Goal: Transaction & Acquisition: Purchase product/service

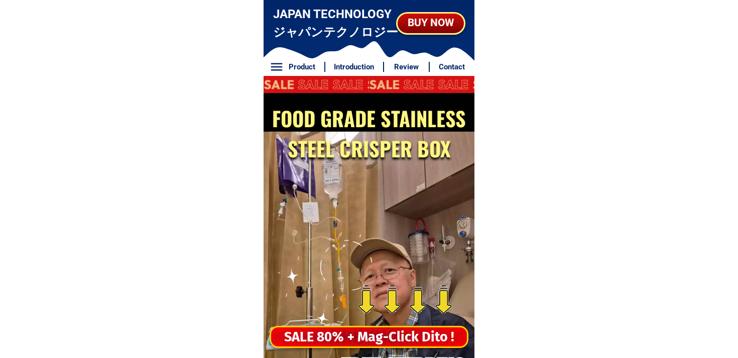
click at [342, 328] on div "SALE 80% + Mag-Click Dito !" at bounding box center [369, 336] width 196 height 21
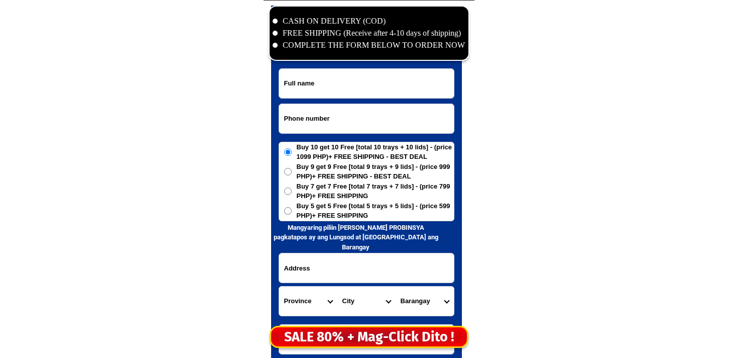
scroll to position [4852, 0]
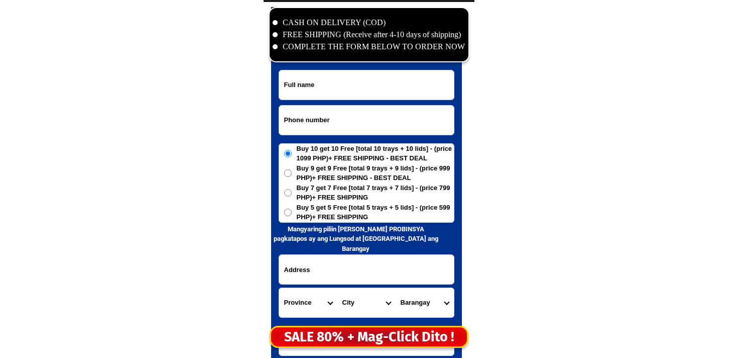
click at [336, 117] on input "Input phone_number" at bounding box center [366, 119] width 175 height 29
paste input "09700833406"
type input "09700833406"
click at [360, 83] on input "Input full_name" at bounding box center [366, 84] width 175 height 29
paste input "Be [PERSON_NAME] Gule [PERSON_NAME]"
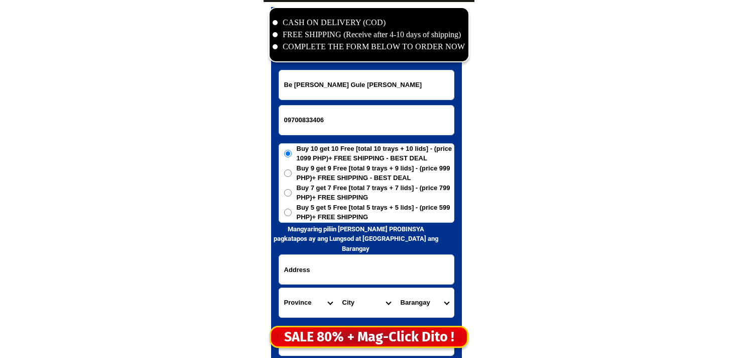
type input "Be [PERSON_NAME] Gule [PERSON_NAME]"
click at [337, 213] on span "Buy 5 get 5 Free [total 5 trays + 5 lids] - (price 599 PHP)+ FREE SHIPPING" at bounding box center [375, 212] width 157 height 20
click at [292, 213] on input "Buy 5 get 5 Free [total 5 trays + 5 lids] - (price 599 PHP)+ FREE SHIPPING" at bounding box center [288, 212] width 8 height 8
radio input "true"
click at [363, 262] on input "Input address" at bounding box center [366, 269] width 175 height 29
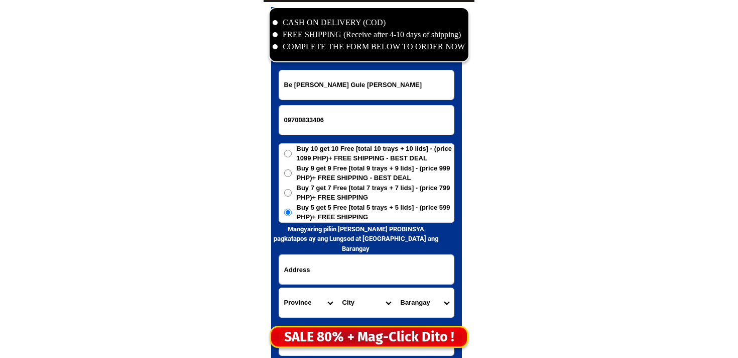
paste input "[PERSON_NAME] candiyay Bohol porok dos zip code is sec to one three candiyay Bo…"
drag, startPoint x: 371, startPoint y: 274, endPoint x: 315, endPoint y: 281, distance: 56.1
click at [315, 281] on input "[PERSON_NAME] candiyay Bohol porok dos zip code is sec to one three candiyay Bo…" at bounding box center [366, 269] width 175 height 29
drag, startPoint x: 315, startPoint y: 281, endPoint x: 270, endPoint y: 270, distance: 46.9
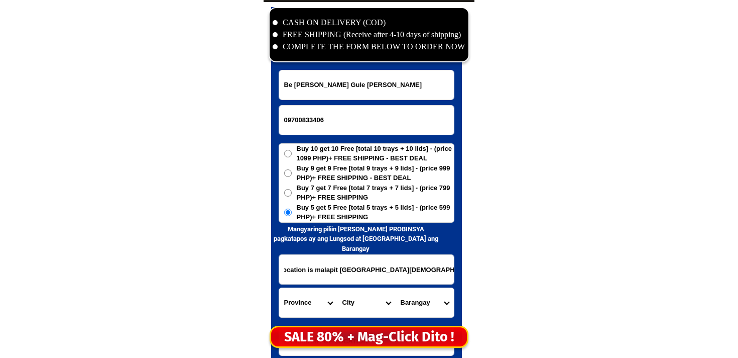
click at [270, 270] on div "CASH ON DELIVERY (COD) FREE SHIPPING (Receive after 4-10 days of shipping) COMP…" at bounding box center [369, 207] width 211 height 411
type input "[PERSON_NAME] candiyay Bohol porok dos zip code is sec to one three candiyay Bo…"
drag, startPoint x: 270, startPoint y: 270, endPoint x: 278, endPoint y: 270, distance: 8.5
click at [278, 270] on div "CASH ON DELIVERY (COD) FREE SHIPPING (Receive after 4-10 days of shipping) COMP…" at bounding box center [369, 207] width 211 height 411
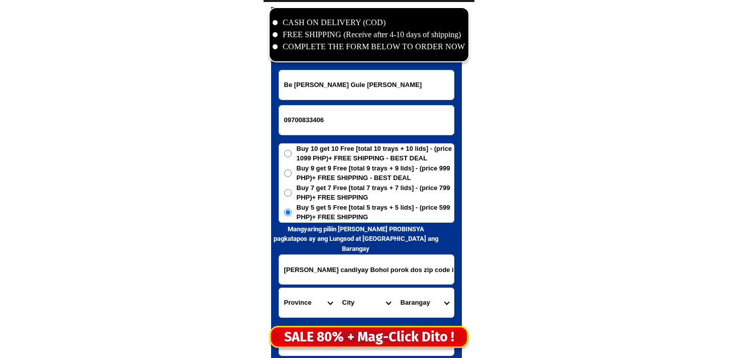
click at [305, 295] on select "Province [GEOGRAPHIC_DATA] [GEOGRAPHIC_DATA] [GEOGRAPHIC_DATA] [GEOGRAPHIC_DATA…" at bounding box center [308, 302] width 58 height 29
select select "63_137"
click at [279, 288] on select "Province [GEOGRAPHIC_DATA] [GEOGRAPHIC_DATA] [GEOGRAPHIC_DATA] [GEOGRAPHIC_DATA…" at bounding box center [308, 302] width 58 height 29
click at [359, 297] on select "City Alburquerque Antequera Baclayon Balilihan Bien-unido Bilar Bohol-[PERSON_N…" at bounding box center [367, 302] width 58 height 29
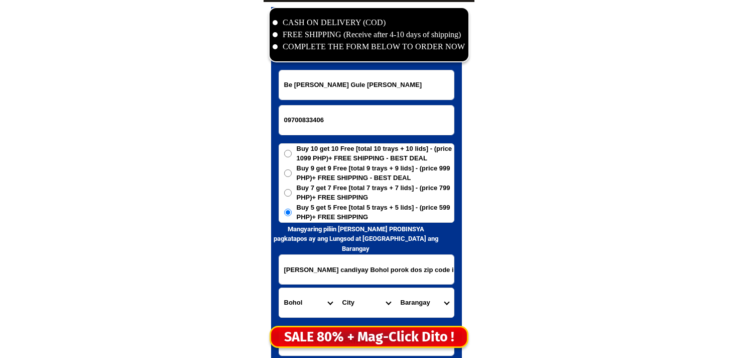
select select "63_1371103"
click at [338, 288] on select "City Alburquerque Antequera Baclayon Balilihan Bien-unido Bilar Bohol-[PERSON_N…" at bounding box center [367, 302] width 58 height 29
click at [384, 293] on select "City Alburquerque Antequera Baclayon Balilihan Bien-unido Bilar Bohol-[PERSON_N…" at bounding box center [367, 302] width 58 height 29
click at [448, 296] on select "Barangay Abihilan Anoling Boyo-an Cadapdapan Cambane Can-[PERSON_NAME] Canawa […" at bounding box center [425, 302] width 58 height 29
select select "63_13711033872"
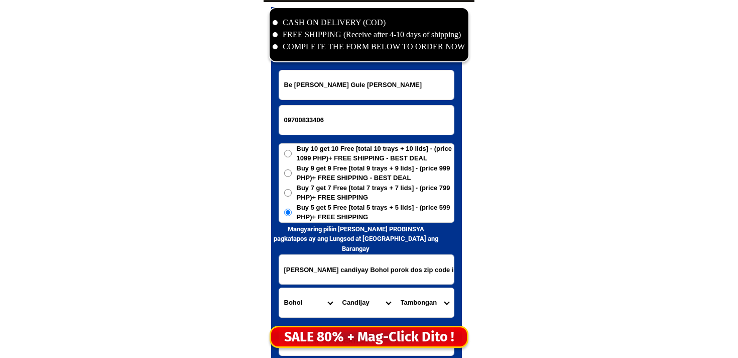
click at [396, 288] on select "Barangay Abihilan Anoling Boyo-an Cadapdapan Cambane Can-[PERSON_NAME] Canawa […" at bounding box center [425, 302] width 58 height 29
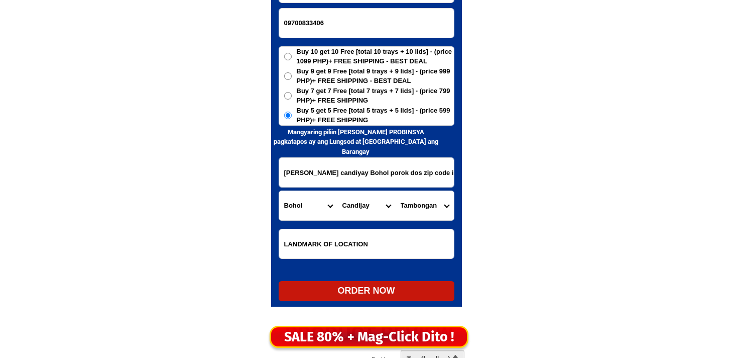
scroll to position [4952, 0]
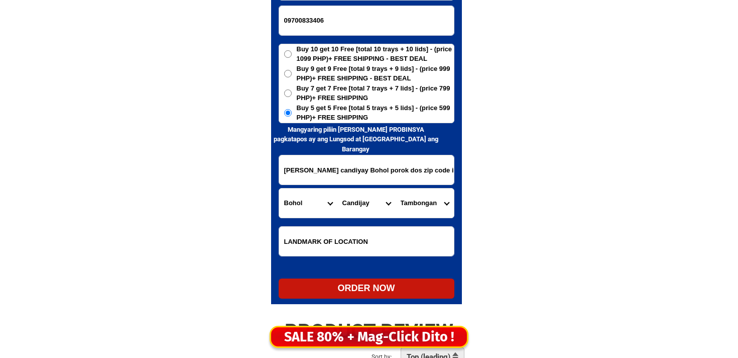
click at [351, 283] on div "ORDER NOW" at bounding box center [367, 288] width 176 height 14
radio input "true"
click at [308, 28] on input "09700833406" at bounding box center [366, 20] width 175 height 29
paste input "09979740314"
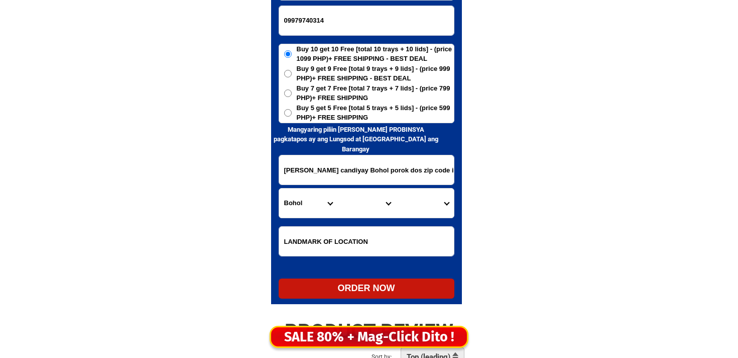
type input "09979740314"
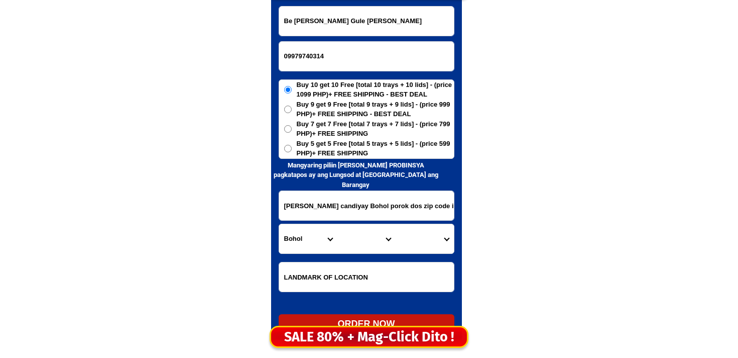
click at [305, 12] on input "Be [PERSON_NAME] Gule [PERSON_NAME]" at bounding box center [366, 21] width 175 height 29
paste input "[PERSON_NAME]"
type input "[PERSON_NAME]"
click at [324, 204] on input "[PERSON_NAME] candiyay Bohol porok dos zip code is sec to one three candiyay Bo…" at bounding box center [366, 205] width 175 height 29
paste input "barangay 171 saranay homes corner prencens tuwn black 1 lot 55 [PERSON_NAME] [G…"
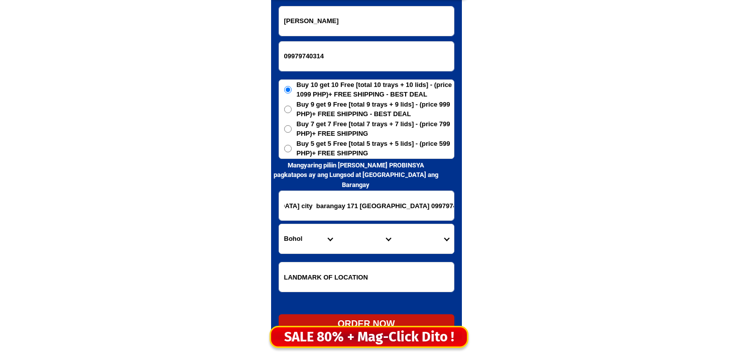
scroll to position [0, 58]
drag, startPoint x: 367, startPoint y: 206, endPoint x: 254, endPoint y: 199, distance: 113.2
click at [357, 211] on input "barangay 171 saranay homes corner prencens tuwn black 1 lot 55 [PERSON_NAME] [G…" at bounding box center [366, 205] width 175 height 29
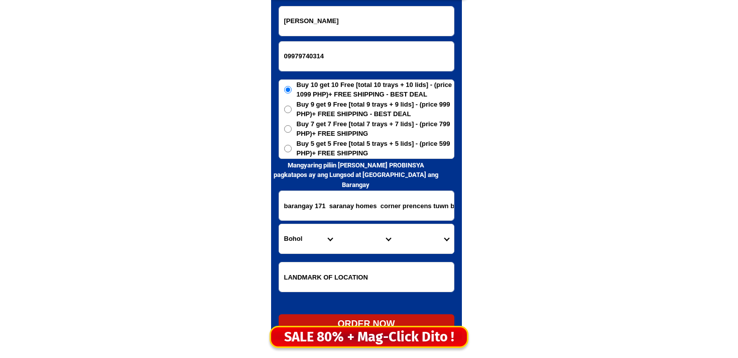
click at [363, 202] on input "barangay 171 saranay homes corner prencens tuwn black 1 lot 55 [PERSON_NAME] [G…" at bounding box center [366, 205] width 175 height 29
drag, startPoint x: 366, startPoint y: 203, endPoint x: 488, endPoint y: 209, distance: 122.2
click at [331, 204] on input "barangay 171 saranay homes corner prencens tuwn black 1 lot 55 [PERSON_NAME] [G…" at bounding box center [366, 205] width 175 height 29
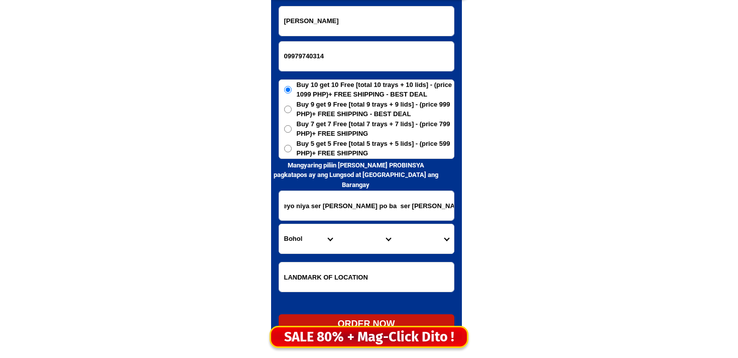
click at [331, 204] on input "barangay 171 saranay homes corner prencens tuwn black 1 lot 55 [PERSON_NAME] [G…" at bounding box center [366, 205] width 175 height 29
type input "barangay 171 saranay homes corner prencens tuwn black 1 lot 55 [PERSON_NAME] [G…"
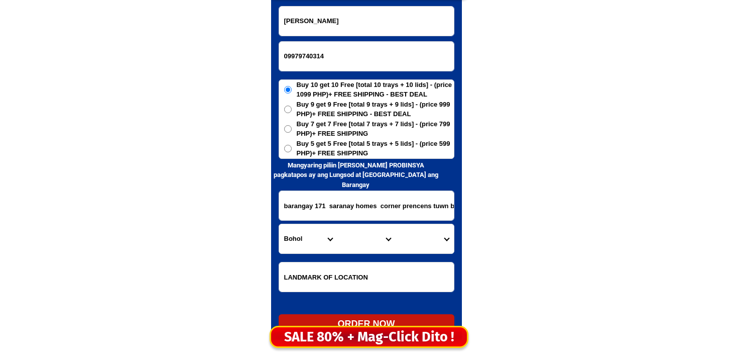
click at [327, 154] on span "Buy 5 get 5 Free [total 5 trays + 5 lids] - (price 599 PHP)+ FREE SHIPPING" at bounding box center [375, 149] width 157 height 20
click at [292, 152] on input "Buy 5 get 5 Free [total 5 trays + 5 lids] - (price 599 PHP)+ FREE SHIPPING" at bounding box center [288, 149] width 8 height 8
radio input "true"
click at [309, 242] on select "Province [GEOGRAPHIC_DATA] [GEOGRAPHIC_DATA] [GEOGRAPHIC_DATA] [GEOGRAPHIC_DATA…" at bounding box center [308, 238] width 58 height 29
select select "63_219"
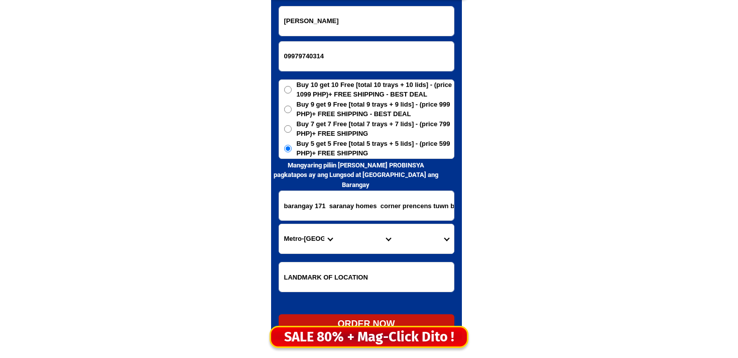
click at [279, 224] on select "Province [GEOGRAPHIC_DATA] [GEOGRAPHIC_DATA] [GEOGRAPHIC_DATA] [GEOGRAPHIC_DATA…" at bounding box center [308, 238] width 58 height 29
click at [363, 246] on select "City [GEOGRAPHIC_DATA] [GEOGRAPHIC_DATA] [GEOGRAPHIC_DATA] [GEOGRAPHIC_DATA]-ci…" at bounding box center [367, 238] width 58 height 29
select select "63_2199773"
click at [338, 224] on select "City [GEOGRAPHIC_DATA] [GEOGRAPHIC_DATA] [GEOGRAPHIC_DATA] [GEOGRAPHIC_DATA]-ci…" at bounding box center [367, 238] width 58 height 29
click at [401, 241] on select "[GEOGRAPHIC_DATA]" at bounding box center [425, 238] width 58 height 29
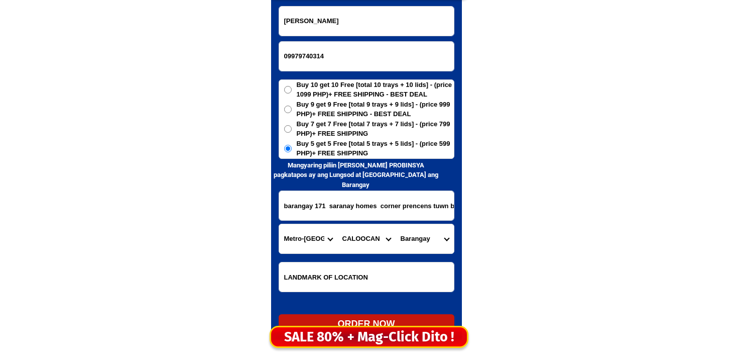
select select "63_21997736823"
click at [396, 224] on select "[GEOGRAPHIC_DATA]" at bounding box center [425, 238] width 58 height 29
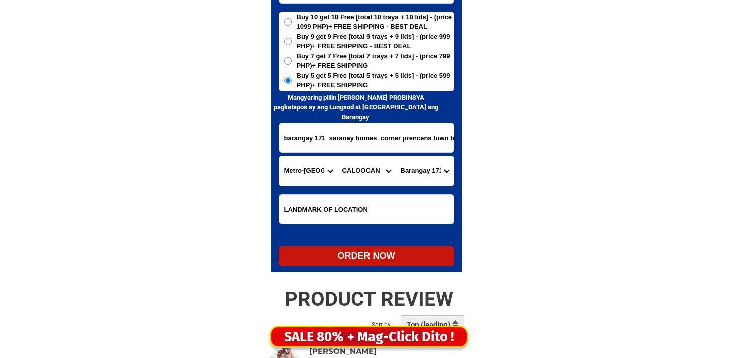
scroll to position [4986, 0]
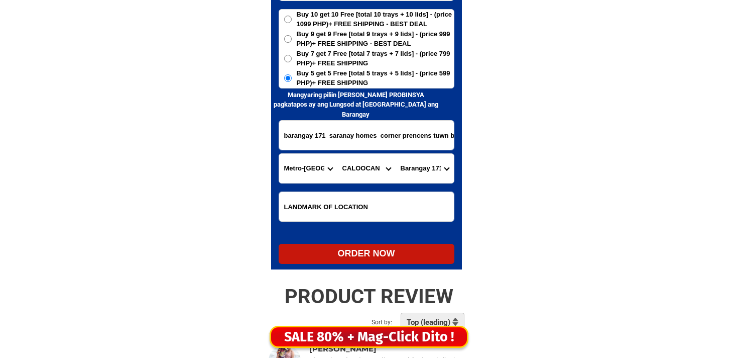
click at [351, 253] on div "ORDER NOW" at bounding box center [367, 254] width 176 height 14
radio input "true"
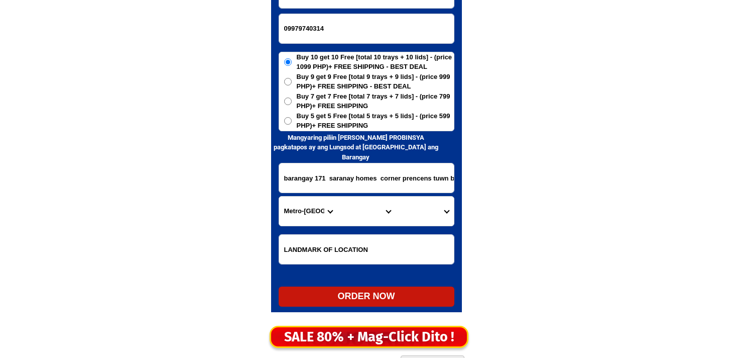
scroll to position [4945, 0]
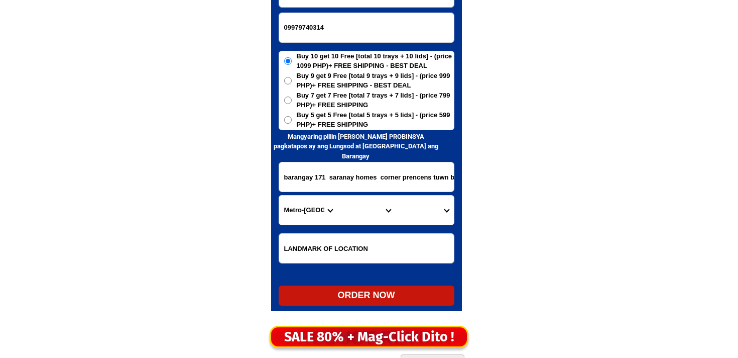
click at [318, 23] on input "09979740314" at bounding box center [366, 27] width 175 height 29
paste input "09526152328"
type input "09526152328"
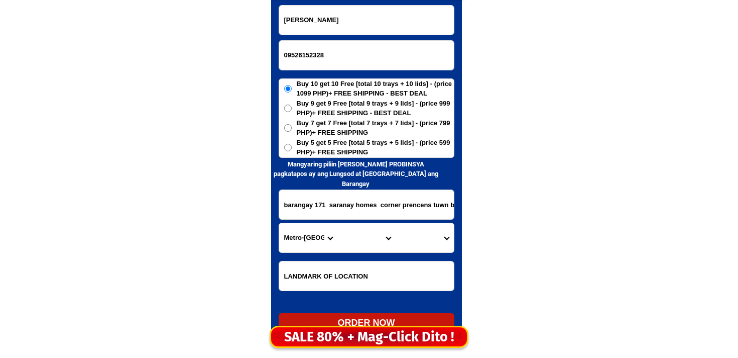
scroll to position [4920, 0]
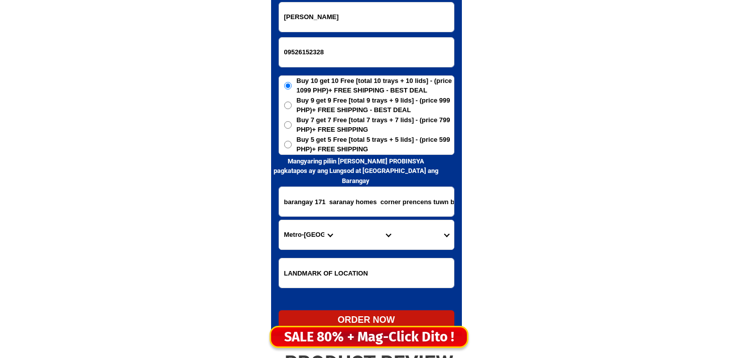
click at [328, 32] on form "[PERSON_NAME] 09526152328 ORDER NOW barangay 171 saranay homes corner prencens …" at bounding box center [367, 166] width 176 height 328
click at [328, 30] on input "[PERSON_NAME]" at bounding box center [366, 17] width 175 height 29
paste input "[PERSON_NAME]"
type input "[PERSON_NAME]"
click at [322, 215] on input "barangay 171 saranay homes corner prencens tuwn black 1 lot 55 [PERSON_NAME] [G…" at bounding box center [366, 201] width 175 height 29
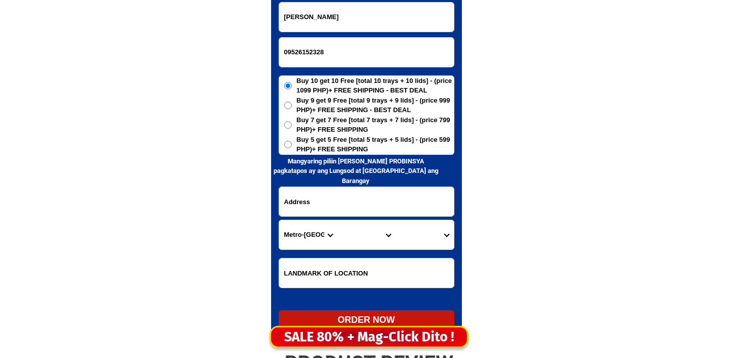
paste input "121 biak na [GEOGRAPHIC_DATA]"
type input "121 biak na [GEOGRAPHIC_DATA]"
click at [284, 148] on label "Buy 5 get 5 Free [total 5 trays + 5 lids] - (price 599 PHP)+ FREE SHIPPING" at bounding box center [366, 145] width 175 height 20
click at [284, 148] on input "Buy 5 get 5 Free [total 5 trays + 5 lids] - (price 599 PHP)+ FREE SHIPPING" at bounding box center [288, 145] width 8 height 8
radio input "true"
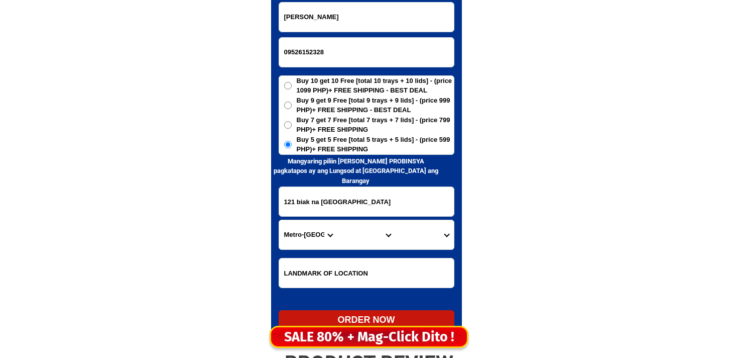
click at [341, 255] on form "[PERSON_NAME] 09526152328 ORDER NOW 121 biak na [GEOGRAPHIC_DATA] [GEOGRAPHIC_D…" at bounding box center [367, 166] width 176 height 328
click at [342, 272] on input "Input LANDMARKOFLOCATION" at bounding box center [366, 272] width 175 height 29
paste input "land mark mega market dauin negros orieñtal"
type input "land mark mega market dauin negros orieñtal"
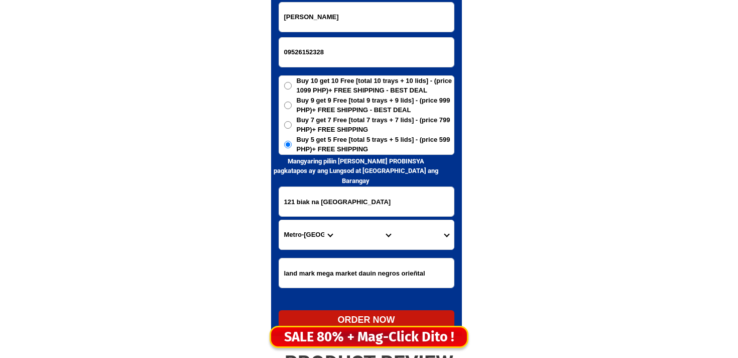
click at [300, 235] on select "Province [GEOGRAPHIC_DATA] [GEOGRAPHIC_DATA] [GEOGRAPHIC_DATA] [GEOGRAPHIC_DATA…" at bounding box center [308, 234] width 58 height 29
select select "63_411"
click at [279, 220] on select "Province [GEOGRAPHIC_DATA] [GEOGRAPHIC_DATA] [GEOGRAPHIC_DATA] [GEOGRAPHIC_DATA…" at bounding box center [308, 234] width 58 height 29
click at [372, 247] on select "City [GEOGRAPHIC_DATA]-city [GEOGRAPHIC_DATA]-city [GEOGRAPHIC_DATA] [GEOGRAPHI…" at bounding box center [367, 234] width 58 height 29
select select "63_4118583"
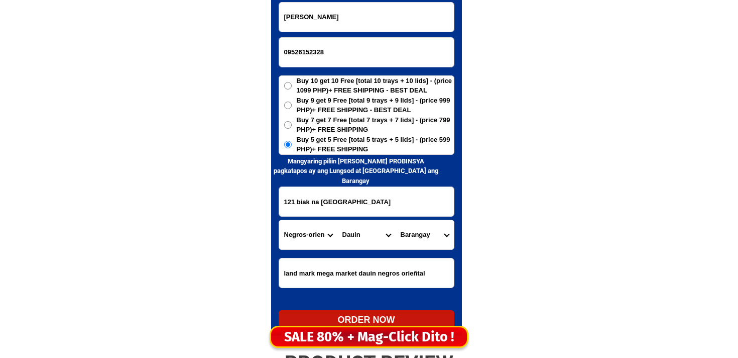
click at [338, 220] on select "City [GEOGRAPHIC_DATA]-city [GEOGRAPHIC_DATA]-city [GEOGRAPHIC_DATA] [GEOGRAPHI…" at bounding box center [367, 234] width 58 height 29
click at [416, 242] on select "[GEOGRAPHIC_DATA] [GEOGRAPHIC_DATA] [GEOGRAPHIC_DATA] [GEOGRAPHIC_DATA] dacu [G…" at bounding box center [425, 234] width 58 height 29
click at [313, 190] on input "121 biak na [GEOGRAPHIC_DATA]" at bounding box center [366, 201] width 175 height 29
click at [426, 228] on select "[GEOGRAPHIC_DATA] [GEOGRAPHIC_DATA] [GEOGRAPHIC_DATA] [GEOGRAPHIC_DATA] dacu [G…" at bounding box center [425, 234] width 58 height 29
select select "63_411858385848"
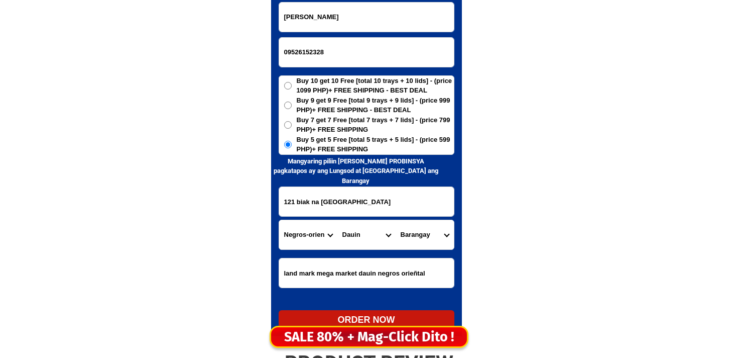
click at [396, 220] on select "[GEOGRAPHIC_DATA] [GEOGRAPHIC_DATA] [GEOGRAPHIC_DATA] [GEOGRAPHIC_DATA] dacu [G…" at bounding box center [425, 234] width 58 height 29
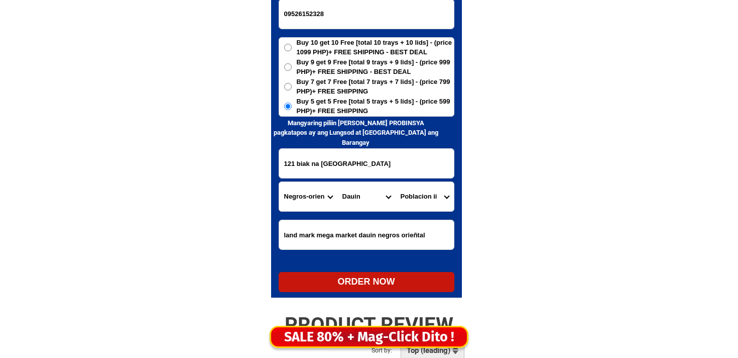
click at [389, 287] on div "ORDER NOW" at bounding box center [367, 282] width 176 height 14
type input "land mark mega market dauin negros orieñtal"
radio input "true"
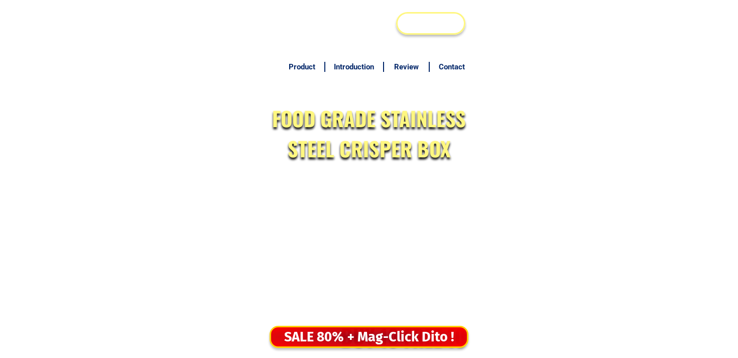
scroll to position [4958, 0]
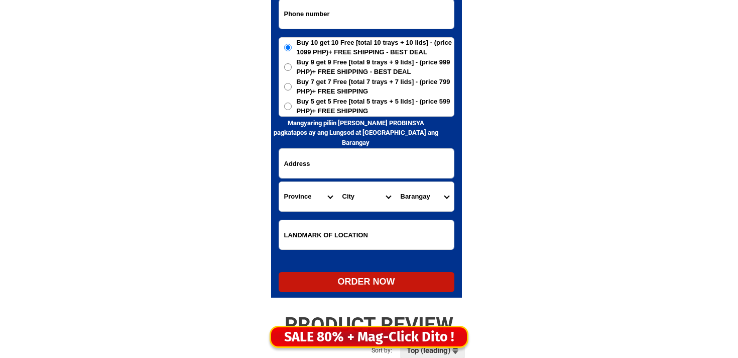
click at [296, 21] on input "Input phone_number" at bounding box center [366, 13] width 175 height 29
paste input "09982659662"
type input "09982659662"
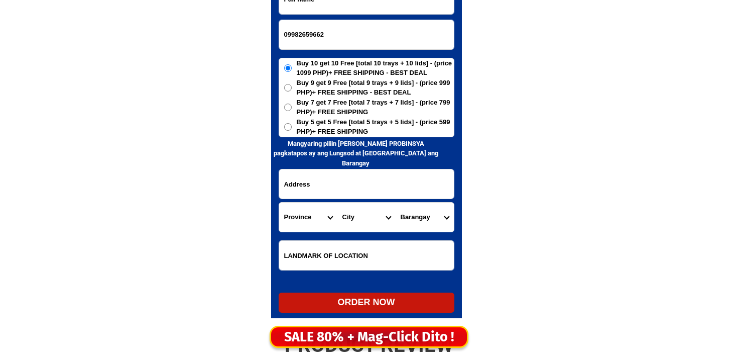
scroll to position [4933, 0]
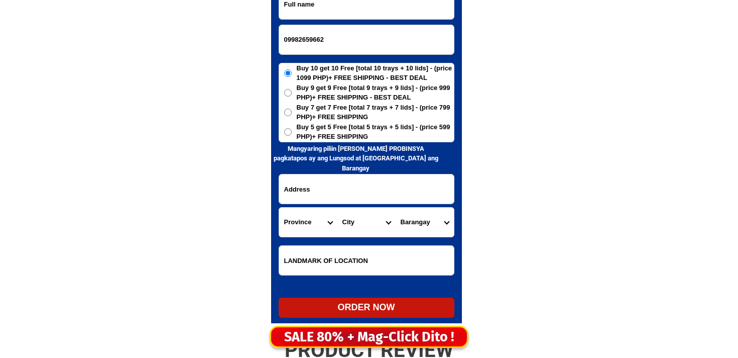
click at [359, 1] on input "Input full_name" at bounding box center [366, 4] width 175 height 29
paste input "Helen Lopez"
type input "Helen Lopez"
click at [355, 186] on input "Input address" at bounding box center [366, 188] width 175 height 29
paste input "H#43 lower magnolia st. modesta vill. san mateo rizal landmar"
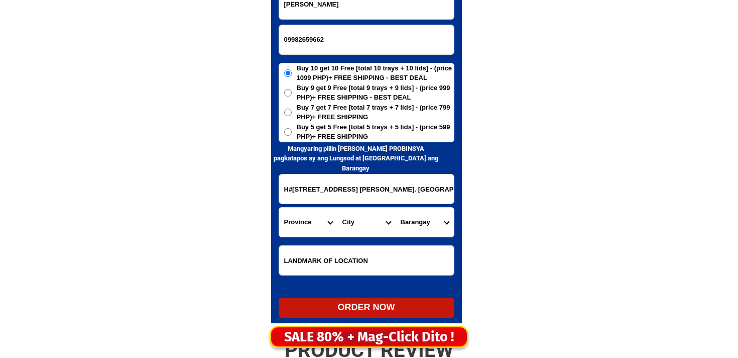
scroll to position [0, 35]
click at [384, 178] on input "H#43 lower magnolia st. modesta vill. san mateo rizal landmar" at bounding box center [366, 188] width 175 height 29
drag, startPoint x: 362, startPoint y: 180, endPoint x: 301, endPoint y: 181, distance: 60.8
click at [301, 181] on input "H#43 lower magnolia st. modesta vill. san mateo rizal landmar" at bounding box center [366, 188] width 175 height 29
drag, startPoint x: 301, startPoint y: 181, endPoint x: 409, endPoint y: 191, distance: 108.4
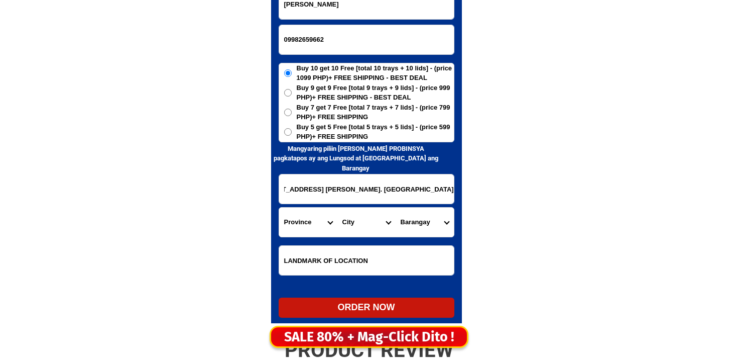
click at [409, 191] on input "H#43 lower magnolia st. modesta vill. san mateo rizal landmar" at bounding box center [366, 188] width 175 height 29
drag, startPoint x: 409, startPoint y: 191, endPoint x: 335, endPoint y: 186, distance: 74.0
click at [335, 186] on input "H#43 lower magnolia st. modesta vill. san mateo rizal landmar" at bounding box center [366, 188] width 175 height 29
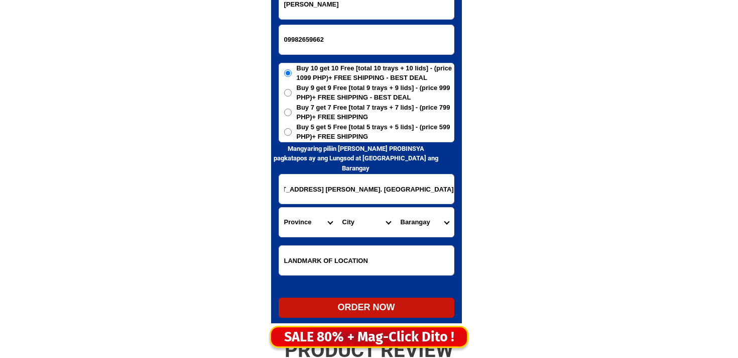
type input "H#43 lower magnolia st. modesta vill. san mateo rizal landmar"
click at [305, 236] on select "Province [GEOGRAPHIC_DATA] [GEOGRAPHIC_DATA] [GEOGRAPHIC_DATA] [GEOGRAPHIC_DATA…" at bounding box center [308, 221] width 58 height 29
select select "63_993"
click at [279, 207] on select "Province [GEOGRAPHIC_DATA] [GEOGRAPHIC_DATA] [GEOGRAPHIC_DATA] [GEOGRAPHIC_DATA…" at bounding box center [308, 221] width 58 height 29
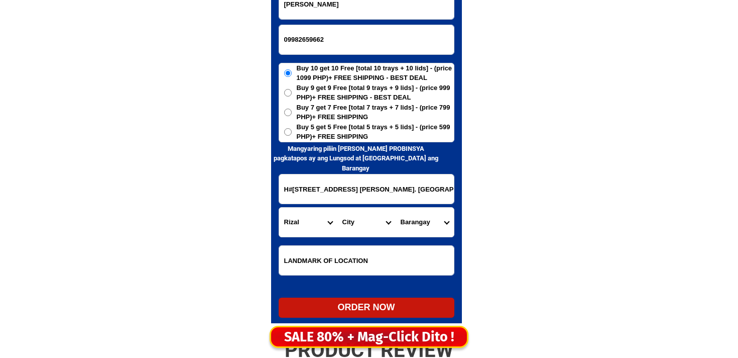
click at [359, 219] on select "City Angono Antipolo-city Binangonan Cainta Cardona Jala-jala Pililla Rizal-bar…" at bounding box center [367, 221] width 58 height 29
select select "63_993257"
click at [338, 207] on select "City Angono Antipolo-city Binangonan Cainta Cardona Jala-jala Pililla Rizal-bar…" at bounding box center [367, 221] width 58 height 29
click at [416, 225] on select "Barangay Ampid i Ampid ii Banaba Dulong bayan 1 Dulong bayan 2 Guinayang Guitna…" at bounding box center [425, 221] width 58 height 29
click at [428, 231] on select "Barangay Ampid i Ampid ii Banaba Dulong bayan 1 Dulong bayan 2 Guinayang Guitna…" at bounding box center [425, 221] width 58 height 29
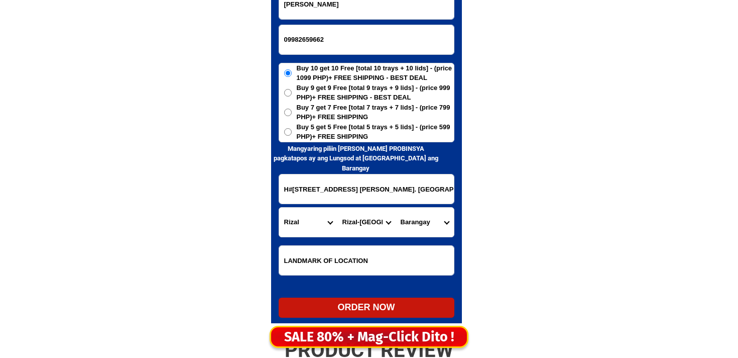
click at [422, 217] on select "Barangay Ampid i Ampid ii Banaba Dulong bayan 1 Dulong bayan 2 Guinayang Guitna…" at bounding box center [425, 221] width 58 height 29
click at [415, 222] on select "Barangay Ampid i Ampid ii Banaba Dulong bayan 1 Dulong bayan 2 Guinayang Guitna…" at bounding box center [425, 221] width 58 height 29
click at [332, 185] on input "H#43 lower magnolia st. modesta vill. san mateo rizal landmar" at bounding box center [366, 188] width 175 height 29
click at [418, 145] on h6 "Mangyaring piliin [PERSON_NAME] PROBINSYA pagkatapos ay ang Lungsod at [GEOGRAP…" at bounding box center [355, 159] width 169 height 30
click at [418, 143] on form "Helen Lopez 09982659662 ORDER NOW H#43 lower magnolia st. modesta vill. san mat…" at bounding box center [367, 153] width 176 height 328
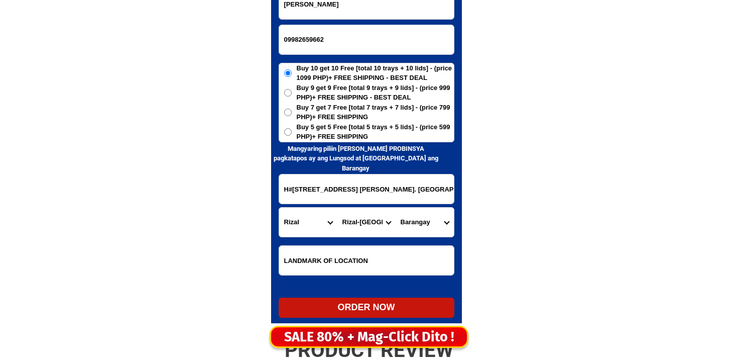
click at [417, 134] on span "Buy 5 get 5 Free [total 5 trays + 5 lids] - (price 599 PHP)+ FREE SHIPPING" at bounding box center [375, 132] width 157 height 20
click at [292, 134] on input "Buy 5 get 5 Free [total 5 trays + 5 lids] - (price 599 PHP)+ FREE SHIPPING" at bounding box center [288, 132] width 8 height 8
radio input "true"
click at [438, 218] on select "Barangay Ampid i Ampid ii Banaba Dulong bayan 1 Dulong bayan 2 Guinayang Guitna…" at bounding box center [425, 221] width 58 height 29
select select "63_9932577045"
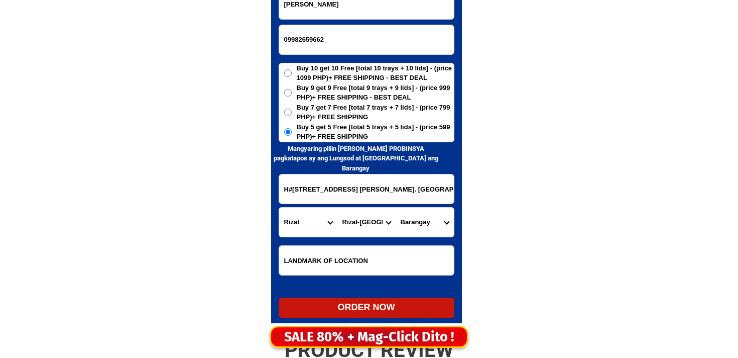
click at [396, 207] on select "Barangay Ampid i Ampid ii Banaba Dulong bayan 1 Dulong bayan 2 Guinayang Guitna…" at bounding box center [425, 221] width 58 height 29
click at [352, 302] on div "ORDER NOW" at bounding box center [367, 307] width 176 height 14
radio input "true"
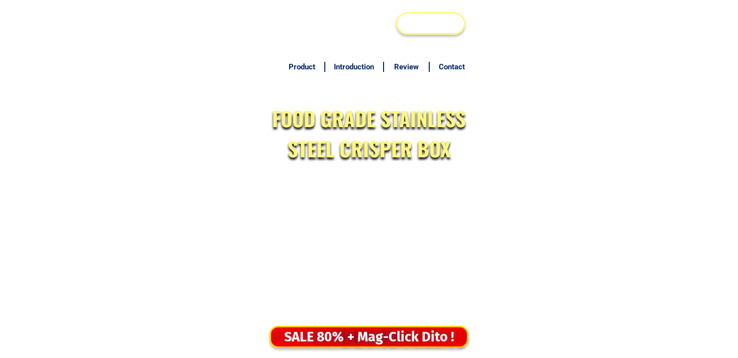
scroll to position [4933, 0]
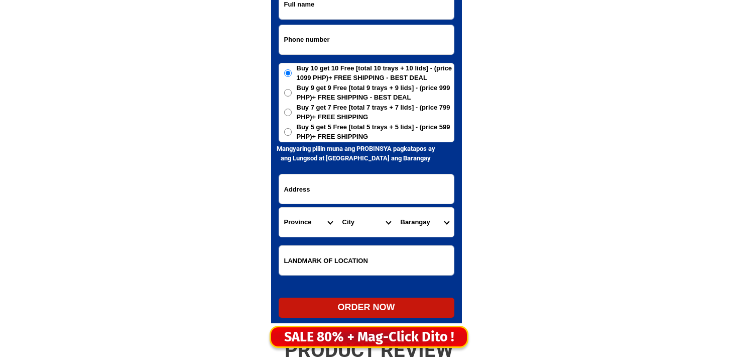
click at [279, 33] on input "Input phone_number" at bounding box center [366, 39] width 175 height 29
paste input "0994 9372 095"
click at [318, 43] on input "0994 9372 095" at bounding box center [366, 39] width 175 height 29
click at [301, 41] on input "0994 9372095" at bounding box center [366, 39] width 175 height 29
type input "09949372095"
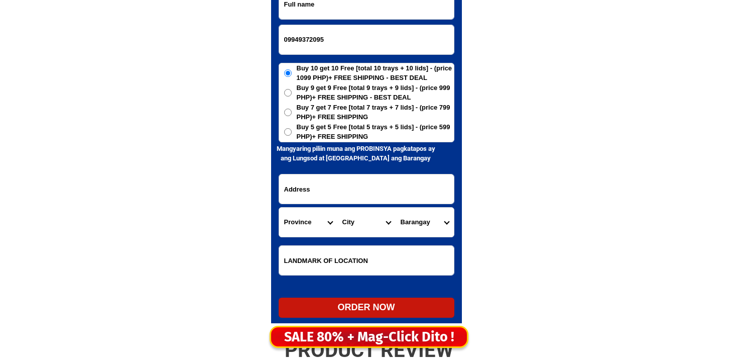
click at [301, 12] on input "Input full_name" at bounding box center [366, 4] width 175 height 29
paste input "Myrna Lopez"
type input "Myrna Lopez"
click at [366, 131] on span "Buy 5 get 5 Free [total 5 trays + 5 lids] - (price 599 PHP)+ FREE SHIPPING" at bounding box center [375, 132] width 157 height 20
click at [292, 131] on input "Buy 5 get 5 Free [total 5 trays + 5 lids] - (price 599 PHP)+ FREE SHIPPING" at bounding box center [288, 132] width 8 height 8
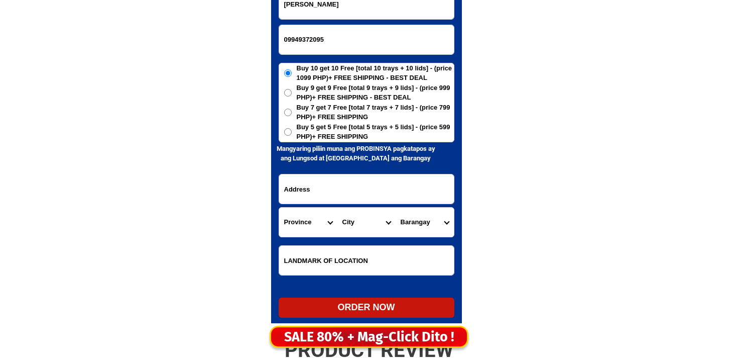
radio input "true"
click at [363, 196] on input "Input address" at bounding box center [366, 188] width 175 height 29
paste input "300 Salumague Paniqui Tarlac after Tablang bridge"
type input "300 Salumague Paniqui Tarlac after Tablang bridge"
click at [306, 222] on select "Province [GEOGRAPHIC_DATA] [GEOGRAPHIC_DATA] [GEOGRAPHIC_DATA] [GEOGRAPHIC_DATA…" at bounding box center [308, 221] width 58 height 29
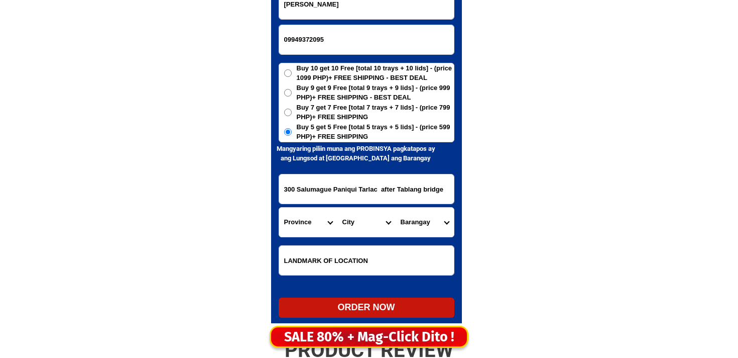
select select "63_225"
click at [279, 207] on select "Province [GEOGRAPHIC_DATA] [GEOGRAPHIC_DATA] [GEOGRAPHIC_DATA] [GEOGRAPHIC_DATA…" at bounding box center [308, 221] width 58 height 29
click at [356, 238] on form "Myrna Lopez 09949372095 ORDER NOW 300 Salumague Paniqui Tarlac after Tablang br…" at bounding box center [367, 153] width 176 height 328
click at [356, 232] on select "City Anao Bamban Camiling Capas Gerona Mayantoc Moncada Paniqui Pura Ramos San-…" at bounding box center [367, 221] width 58 height 29
select select "63_2255500"
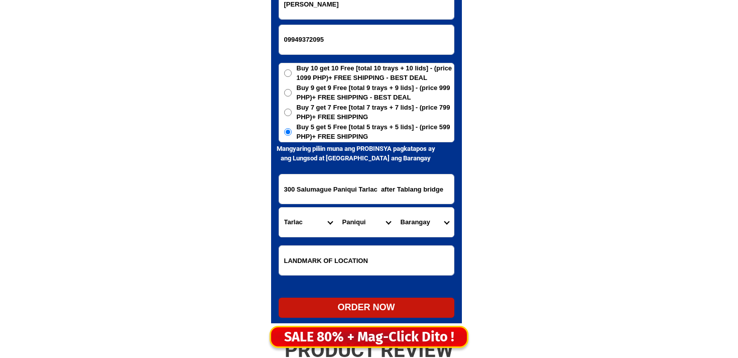
click at [338, 207] on select "City Anao Bamban Camiling Capas Gerona Mayantoc Moncada Paniqui Pura Ramos San-…" at bounding box center [367, 221] width 58 height 29
click at [399, 232] on select "Barangay Abogado Acocolao Aduas Apulid Balaoang Barang (borang) Brillante Burgo…" at bounding box center [425, 221] width 58 height 29
select select "63_2255500310"
click at [396, 207] on select "Barangay Abogado Acocolao Aduas Apulid Balaoang Barang (borang) Brillante Burgo…" at bounding box center [425, 221] width 58 height 29
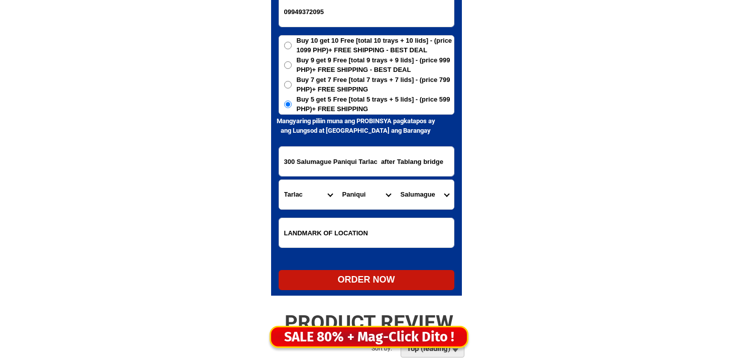
scroll to position [4963, 0]
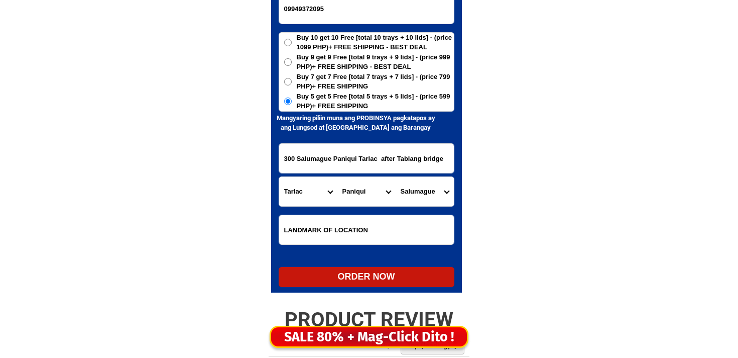
click at [360, 286] on div at bounding box center [366, 94] width 191 height 396
click at [359, 282] on div "ORDER NOW" at bounding box center [367, 277] width 176 height 14
type input "Myrna Lopez"
radio input "true"
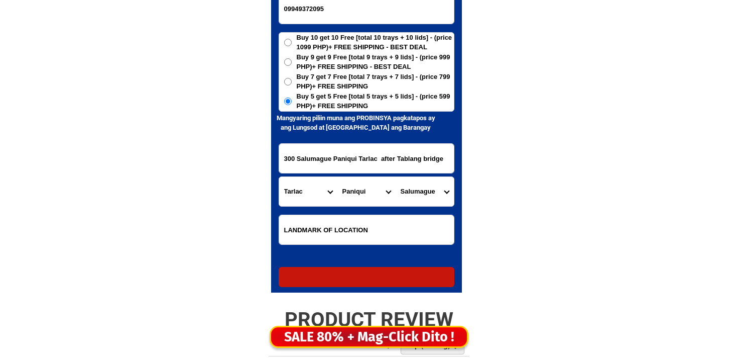
radio input "true"
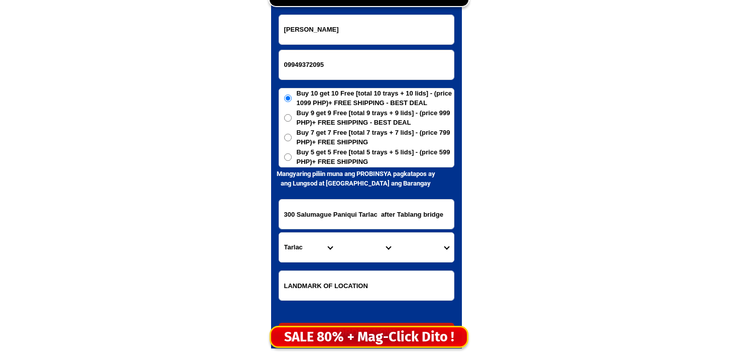
scroll to position [4907, 0]
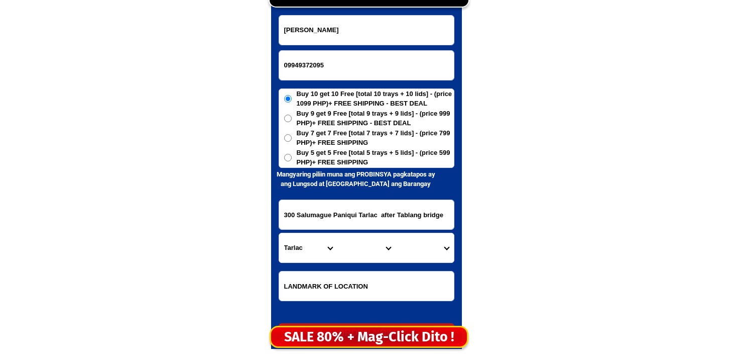
click at [317, 73] on input "09949372095" at bounding box center [366, 65] width 175 height 29
paste input "09395357740"
type input "09395357740"
click at [326, 32] on input "Myrna Lopez" at bounding box center [366, 30] width 175 height 29
paste input "Ariel berte marohom"
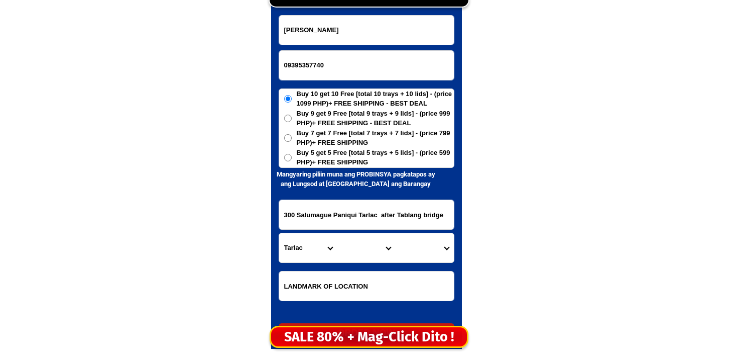
type input "Ariel berte marohom"
click at [323, 158] on span "Buy 5 get 5 Free [total 5 trays + 5 lids] - (price 599 PHP)+ FREE SHIPPING" at bounding box center [375, 158] width 157 height 20
click at [292, 158] on input "Buy 5 get 5 Free [total 5 trays + 5 lids] - (price 599 PHP)+ FREE SHIPPING" at bounding box center [288, 158] width 8 height 8
radio input "true"
click at [345, 208] on input "300 Salumague Paniqui Tarlac after Tablang bridge" at bounding box center [366, 214] width 175 height 29
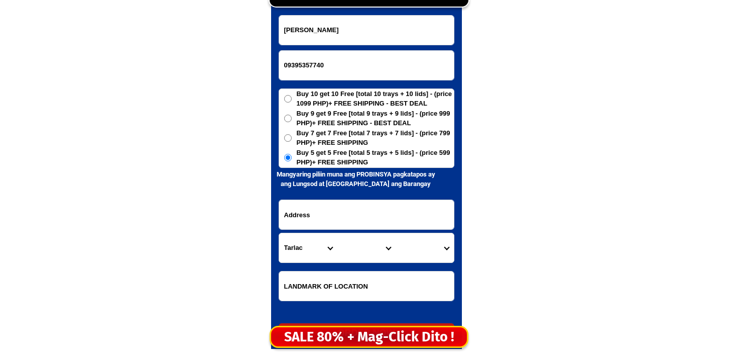
paste input "Pob 2 pigcawayan north cotabato In front of pure gold pigcawayan"
click at [357, 217] on input "Pob 2 pigcawayan north cotabato In front of pure gold pigcawayan" at bounding box center [366, 214] width 175 height 29
click at [355, 213] on input "Pob 2 pigcawayan north cotabato In front of pure gold pigcawayan" at bounding box center [366, 214] width 175 height 29
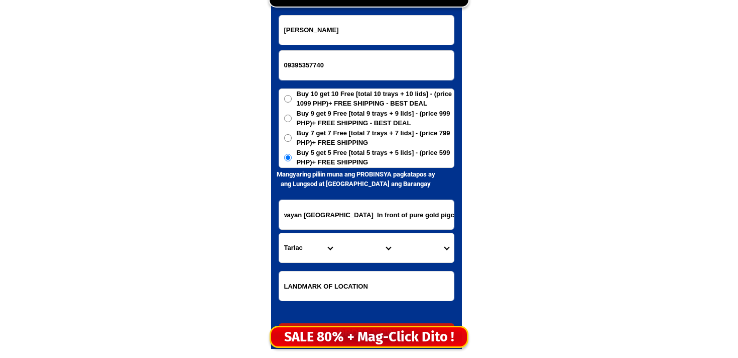
drag, startPoint x: 355, startPoint y: 213, endPoint x: 493, endPoint y: 225, distance: 138.6
type input "Pob 2 pigcawayan north cotabato"
click at [375, 279] on input "Input LANDMARKOFLOCATION" at bounding box center [366, 285] width 175 height 29
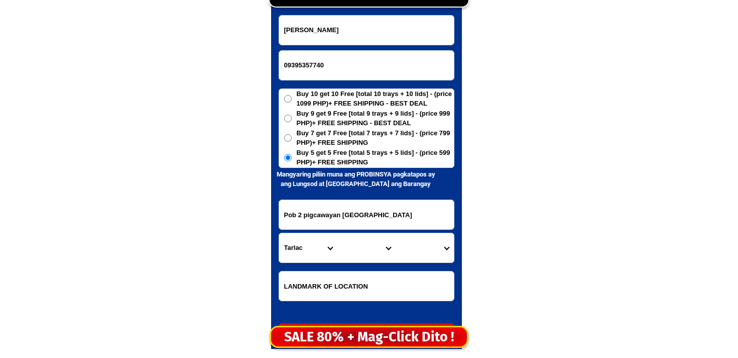
paste input "In front of pure gold pigcawayan"
type input "In front of pure gold pigcawayan"
click at [266, 231] on div "CASH ON DELIVERY (COD) FREE SHIPPING (Receive after 4-10 days of shipping) COMP…" at bounding box center [369, 152] width 211 height 411
click at [293, 234] on select "Province [GEOGRAPHIC_DATA] [GEOGRAPHIC_DATA] [GEOGRAPHIC_DATA] [GEOGRAPHIC_DATA…" at bounding box center [308, 247] width 58 height 29
select select "63_170"
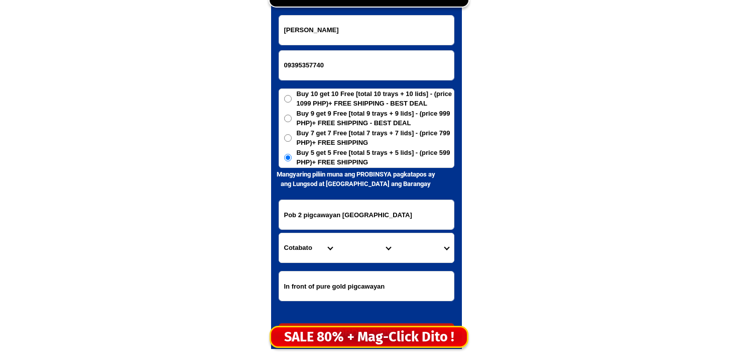
click at [279, 233] on select "Province [GEOGRAPHIC_DATA] [GEOGRAPHIC_DATA] [GEOGRAPHIC_DATA] [GEOGRAPHIC_DATA…" at bounding box center [308, 247] width 58 height 29
click at [366, 241] on select "City Alamada Aleosan Antipas Arakan Banisilan Cotabato-city Kabacan Kidapawan-c…" at bounding box center [367, 247] width 58 height 29
select select "63_1702566"
click at [338, 233] on select "City Alamada Aleosan Antipas Arakan Banisilan Cotabato-city Kabacan Kidapawan-c…" at bounding box center [367, 247] width 58 height 29
click at [422, 247] on select "Barangay Anick (upper balogo) Balacayon Balogo Banucagon Buluan Bulucaon Burica…" at bounding box center [425, 247] width 58 height 29
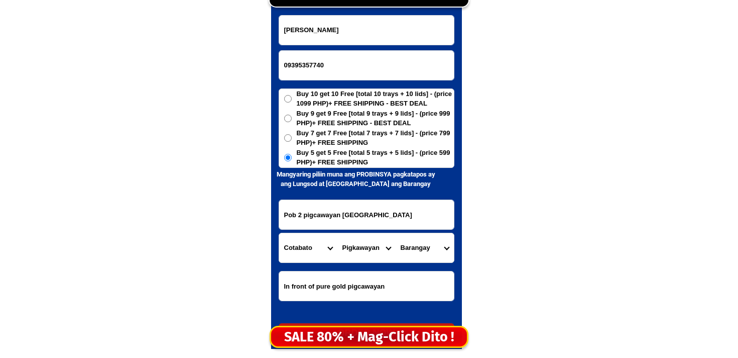
select select "63_17025663849"
click at [396, 233] on select "Barangay Anick (upper balogo) Balacayon Balogo Banucagon Buluan Bulucaon Burica…" at bounding box center [425, 247] width 58 height 29
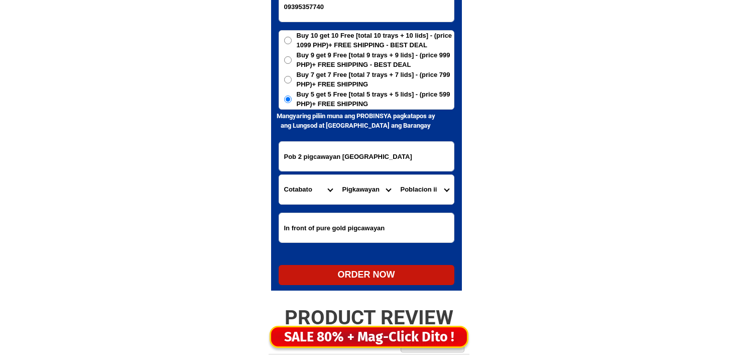
scroll to position [4972, 0]
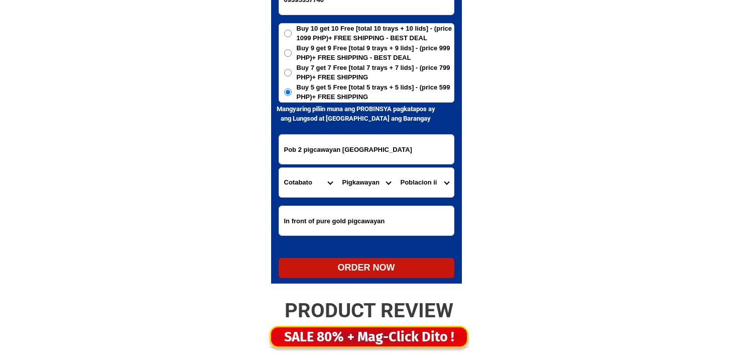
click at [387, 273] on div "ORDER NOW" at bounding box center [367, 268] width 176 height 14
type input "Pob 2 pigcawayan north cotabato"
radio input "true"
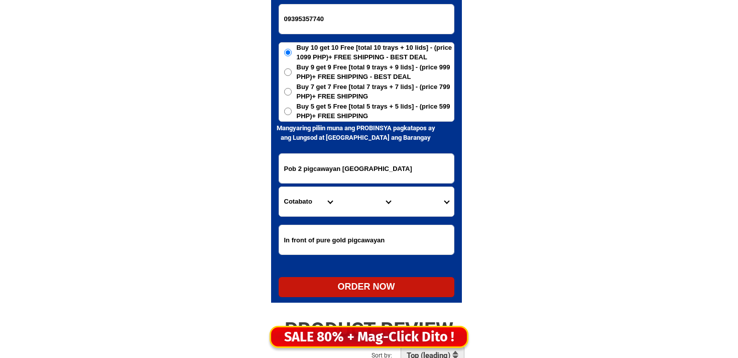
scroll to position [4950, 0]
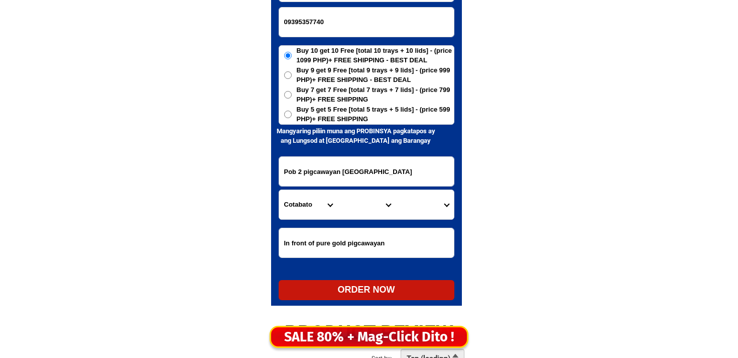
click at [340, 23] on input "09395357740" at bounding box center [366, 22] width 175 height 29
paste input "09541891846"
type input "09541891846"
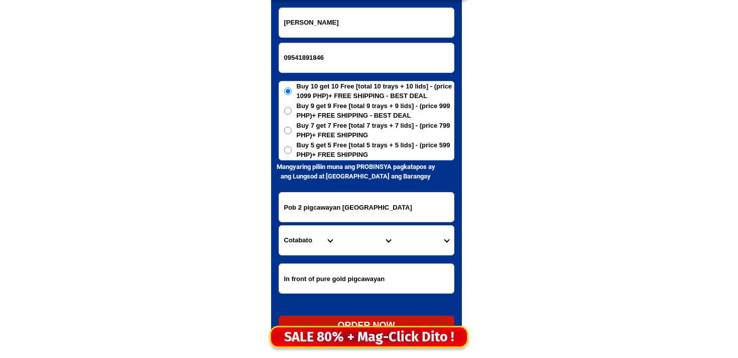
scroll to position [4906, 0]
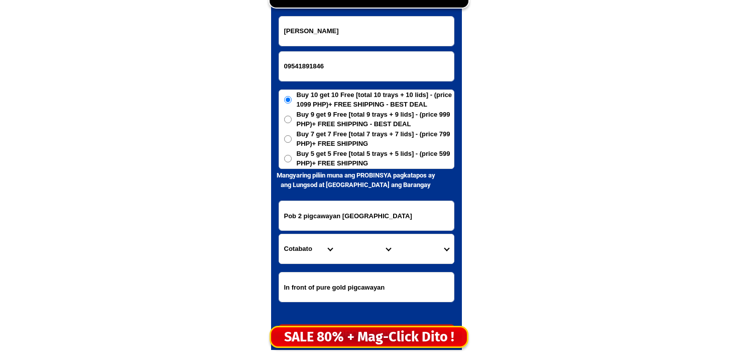
click at [290, 38] on input "Ariel berte marohom" at bounding box center [366, 31] width 175 height 29
paste input "salome jamarolin"
type input "salome jamarolin"
click at [321, 164] on span "Buy 5 get 5 Free [total 5 trays + 5 lids] - (price 599 PHP)+ FREE SHIPPING" at bounding box center [375, 159] width 157 height 20
click at [292, 162] on input "Buy 5 get 5 Free [total 5 trays + 5 lids] - (price 599 PHP)+ FREE SHIPPING" at bounding box center [288, 159] width 8 height 8
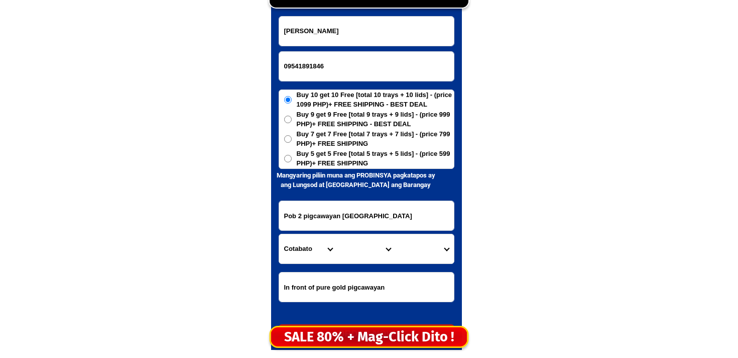
radio input "true"
click at [330, 196] on form "salome jamarolin 09541891846 ORDER NOW Pob 2 pigcawayan north cotabato Province…" at bounding box center [367, 180] width 176 height 328
click at [330, 201] on input "Pob 2 pigcawayan north cotabato" at bounding box center [366, 215] width 175 height 29
paste input "barangay imelda blok 14 labason zambo. norte. back tambayan resto bar"
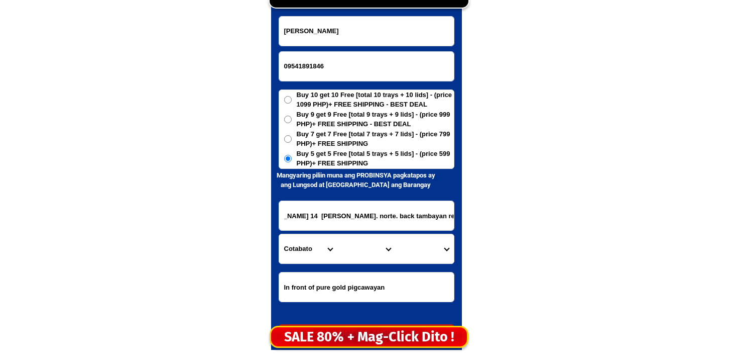
type input "barangay imelda blok 14 labason zambo. norte. back tambayan resto bar"
click at [296, 243] on select "Province [GEOGRAPHIC_DATA] [GEOGRAPHIC_DATA] [GEOGRAPHIC_DATA] [GEOGRAPHIC_DATA…" at bounding box center [308, 248] width 58 height 29
select select "63_800"
click at [279, 234] on select "Province [GEOGRAPHIC_DATA] [GEOGRAPHIC_DATA] [GEOGRAPHIC_DATA] [GEOGRAPHIC_DATA…" at bounding box center [308, 248] width 58 height 29
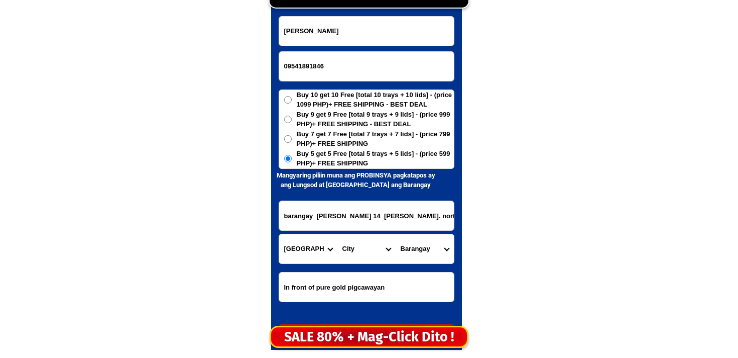
click at [369, 249] on select "City Bacungan Baliguian Dapitan-city Dipolog-city Godod Gutalac Jose-dalman Kal…" at bounding box center [367, 248] width 58 height 29
click at [291, 251] on select "Province [GEOGRAPHIC_DATA] [GEOGRAPHIC_DATA] [GEOGRAPHIC_DATA] [GEOGRAPHIC_DATA…" at bounding box center [308, 248] width 58 height 29
click at [368, 250] on select "City Bacungan Baliguian Dapitan-city Dipolog-city Godod Gutalac Jose-dalman Kal…" at bounding box center [367, 248] width 58 height 29
select select "63_8005357"
click at [338, 234] on select "City Bacungan Baliguian Dapitan-city Dipolog-city Godod Gutalac Jose-dalman Kal…" at bounding box center [367, 248] width 58 height 29
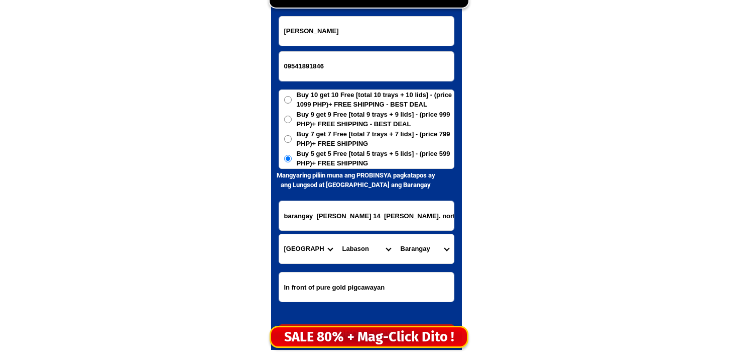
click at [419, 248] on select "Barangay Antonino (pob.) Balas Bobongan Dansalan Gabu Gil sanchez Imelda Immacu…" at bounding box center [425, 248] width 58 height 29
select select "63_80053573568"
click at [396, 234] on select "Barangay Antonino (pob.) Balas Bobongan Dansalan Gabu Gil sanchez Imelda Immacu…" at bounding box center [425, 248] width 58 height 29
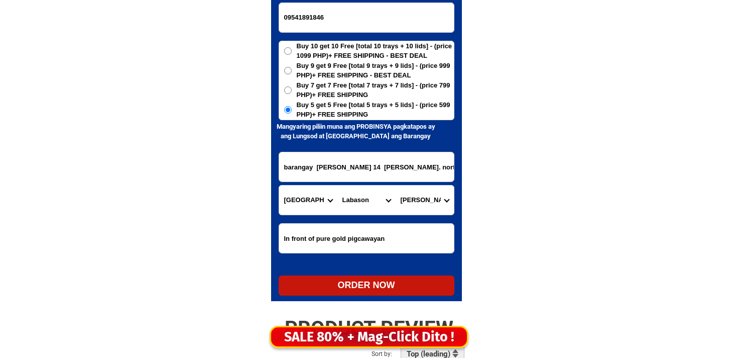
scroll to position [4962, 0]
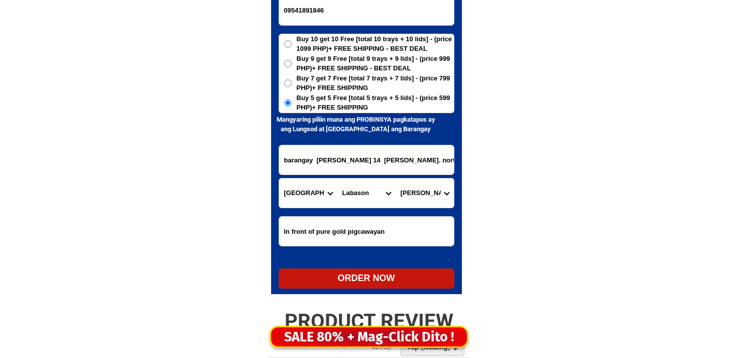
click at [364, 279] on div "ORDER NOW" at bounding box center [367, 278] width 176 height 14
radio input "true"
click at [347, 39] on span "Buy 10 get 10 Free [total 10 trays + 10 lids] - (price 1099 PHP)+ FREE SHIPPING…" at bounding box center [375, 44] width 157 height 20
click at [292, 40] on input "Buy 10 get 10 Free [total 10 trays + 10 lids] - (price 1099 PHP)+ FREE SHIPPING…" at bounding box center [288, 44] width 8 height 8
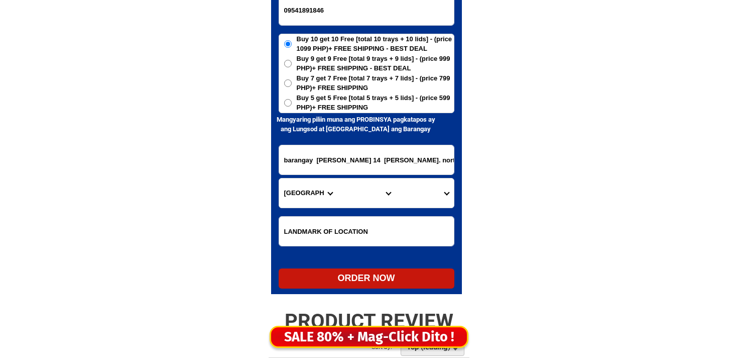
click at [347, 17] on input "09541891846" at bounding box center [366, 10] width 175 height 29
paste input "09638473483"
type input "09638473483"
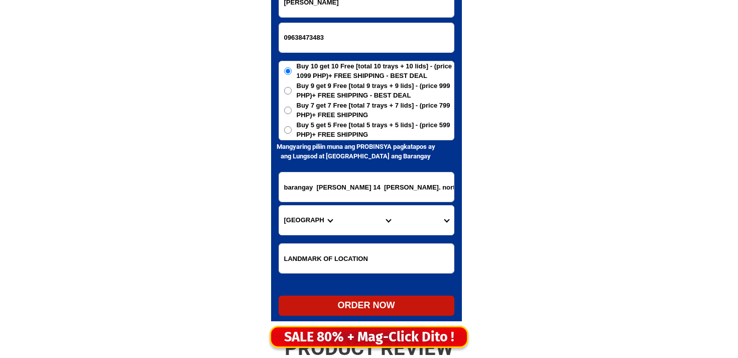
scroll to position [4929, 0]
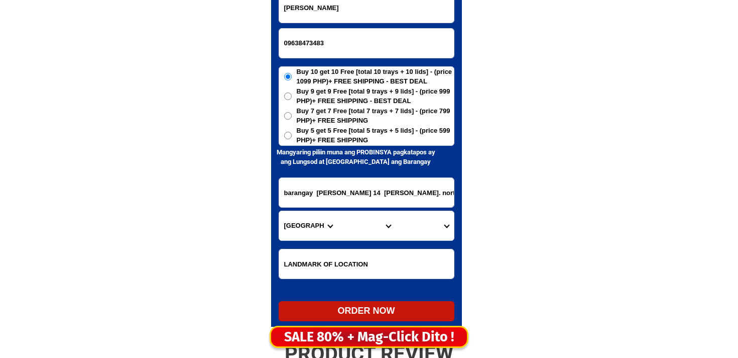
click at [302, 10] on input "salome jamarolin" at bounding box center [366, 7] width 175 height 29
paste input "Teresita. Gumban09638473483"
drag, startPoint x: 338, startPoint y: 9, endPoint x: 367, endPoint y: 25, distance: 33.3
click at [367, 25] on form "Teresita. Gumban09638473483 09638473483 ORDER NOW barangay imelda blok 14 labas…" at bounding box center [367, 157] width 176 height 328
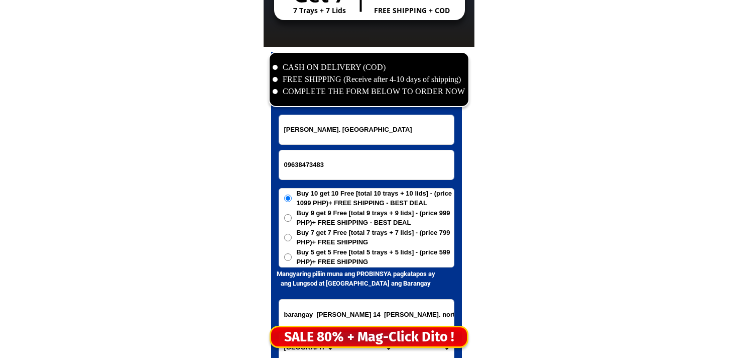
scroll to position [4805, 0]
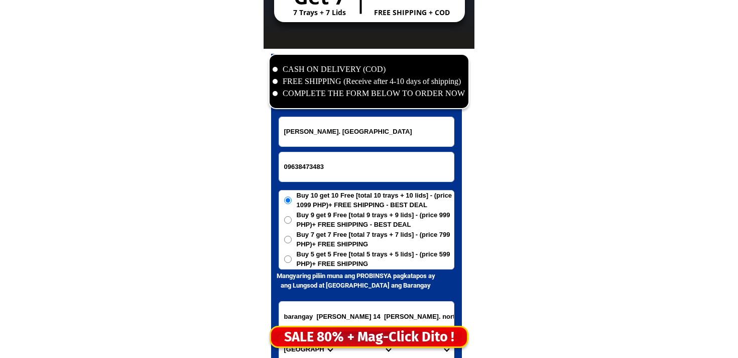
type input "Teresita. Gumban"
click at [320, 258] on span "Buy 5 get 5 Free [total 5 trays + 5 lids] - (price 599 PHP)+ FREE SHIPPING" at bounding box center [375, 259] width 157 height 20
click at [292, 258] on input "Buy 5 get 5 Free [total 5 trays + 5 lids] - (price 599 PHP)+ FREE SHIPPING" at bounding box center [288, 259] width 8 height 8
radio input "true"
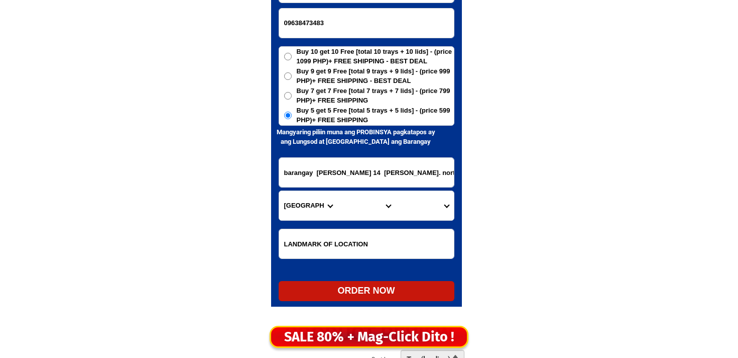
scroll to position [4977, 0]
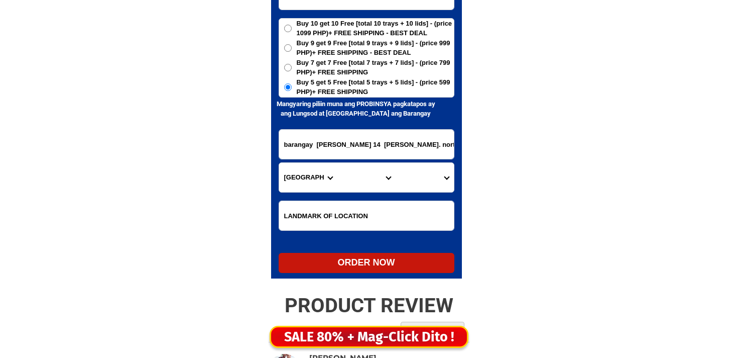
click at [324, 155] on input "barangay imelda blok 14 labason zambo. norte. back tambayan resto bar" at bounding box center [366, 144] width 175 height 29
paste input "Saebreez. Zone 3 cadiz city negros occedental"
type input "Saebreez. Zone 3 cadiz city negros occedental"
click at [305, 172] on select "Province [GEOGRAPHIC_DATA] [GEOGRAPHIC_DATA] [GEOGRAPHIC_DATA] [GEOGRAPHIC_DATA…" at bounding box center [308, 177] width 58 height 29
select select "63_396"
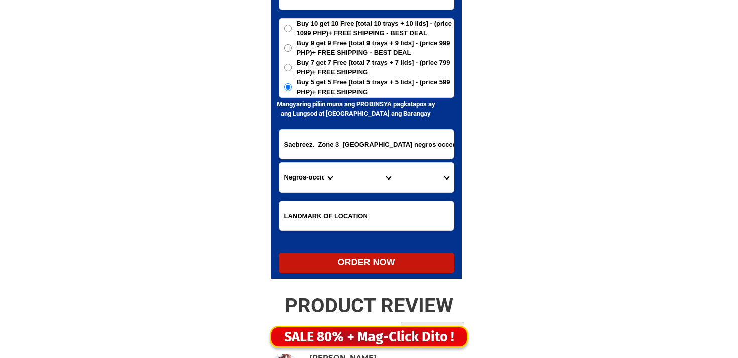
click at [279, 163] on select "Province [GEOGRAPHIC_DATA] [GEOGRAPHIC_DATA] [GEOGRAPHIC_DATA] [GEOGRAPHIC_DATA…" at bounding box center [308, 177] width 58 height 29
click at [365, 178] on select "City Bacolod-city Bago-city Binalbagan Cadiz-city Candoni Cauayan Enrique-b.-ma…" at bounding box center [367, 177] width 58 height 29
select select "63_3966804"
click at [338, 163] on select "City Bacolod-city Bago-city Binalbagan Cadiz-city Candoni Cauayan Enrique-b.-ma…" at bounding box center [367, 177] width 58 height 29
click at [418, 168] on select "Barangay Andres bonifacio Banquerohan Barangay 1 pob. (zone 1) Barangay 2 pob. …" at bounding box center [425, 177] width 58 height 29
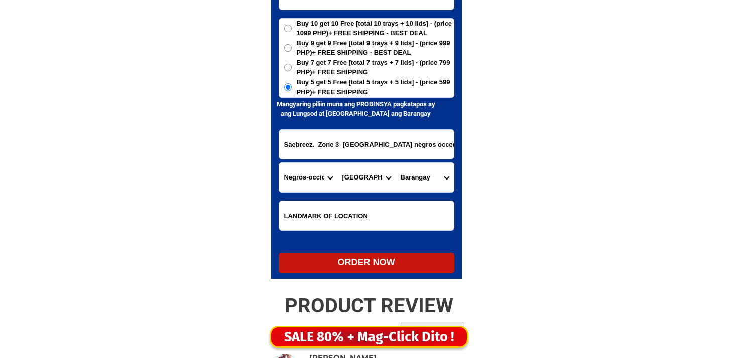
select select "63_396680466176"
click at [396, 163] on select "Barangay Andres bonifacio Banquerohan Barangay 1 pob. (zone 1) Barangay 2 pob. …" at bounding box center [425, 177] width 58 height 29
click at [385, 263] on div "ORDER NOW" at bounding box center [367, 263] width 176 height 14
radio input "true"
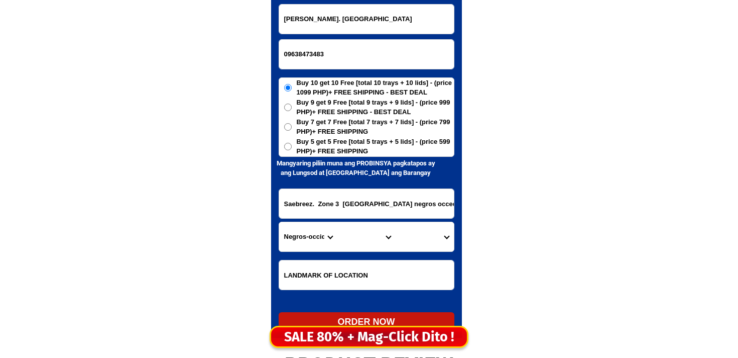
scroll to position [4915, 0]
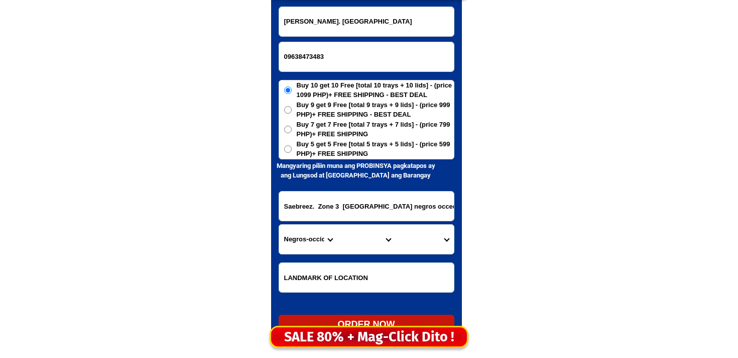
click at [299, 43] on input "09638473483" at bounding box center [366, 56] width 175 height 29
paste input "09464752444"
type input "09464752444"
click at [320, 30] on input "Teresita. Gumban" at bounding box center [366, 21] width 175 height 29
paste input "Marialina R. Arambala"
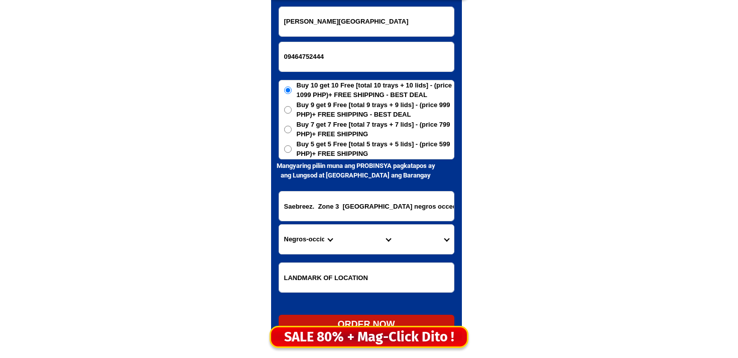
type input "Marialina R. Arambala"
click at [298, 150] on span "Buy 5 get 5 Free [total 5 trays + 5 lids] - (price 599 PHP)+ FREE SHIPPING" at bounding box center [375, 149] width 157 height 20
click at [292, 150] on input "Buy 5 get 5 Free [total 5 trays + 5 lids] - (price 599 PHP)+ FREE SHIPPING" at bounding box center [288, 149] width 8 height 8
radio input "true"
click at [303, 178] on h6 "Mangyaring piliin [PERSON_NAME] PROBINSYA pagkatapos ay ang Lungsod at [GEOGRAP…" at bounding box center [355, 171] width 169 height 20
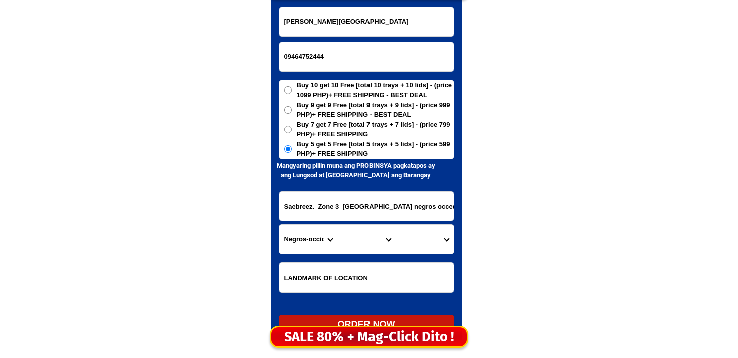
click at [303, 192] on input "Saebreez. Zone 3 cadiz city negros occedental" at bounding box center [366, 205] width 175 height 29
paste input "Purok-10, Nacilla Vill. Bugac,Maa, Davao City Besides:Azalea Subdivision, Ma-a,…"
type input "Purok-10, Nacilla Vill. Bugac,Maa, Davao City Besides:Azalea Subdivision, Ma-a,…"
click at [332, 227] on select "Province [GEOGRAPHIC_DATA] [GEOGRAPHIC_DATA] [GEOGRAPHIC_DATA] [GEOGRAPHIC_DATA…" at bounding box center [308, 239] width 58 height 29
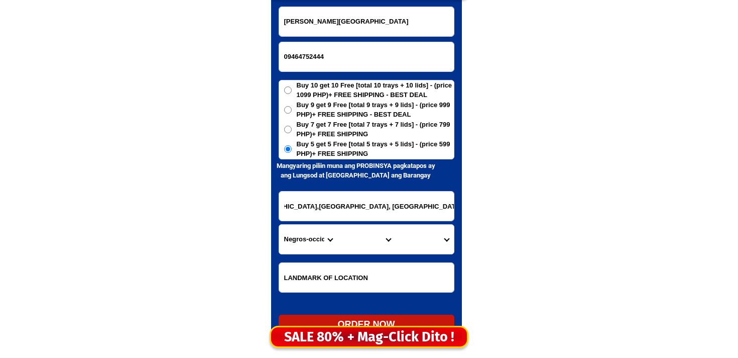
scroll to position [0, 0]
select select "63_738"
click at [279, 225] on select "Province [GEOGRAPHIC_DATA] [GEOGRAPHIC_DATA] [GEOGRAPHIC_DATA] [GEOGRAPHIC_DATA…" at bounding box center [308, 239] width 58 height 29
click at [351, 258] on form "Marialina R. Arambala 09464752444 ORDER NOW Purok-10, Nacilla Vill. Bugac,Maa, …" at bounding box center [367, 171] width 176 height 328
click at [351, 248] on select "City Bansalan Davao-city Davao-del-sur-hagonoy Davao-del-sur-magsaysay Davao-de…" at bounding box center [367, 239] width 58 height 29
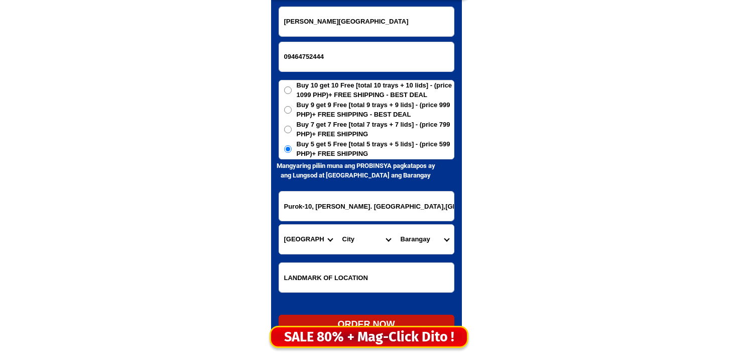
select select "63_7387159"
click at [338, 225] on select "City Bansalan Davao-city Davao-del-sur-hagonoy Davao-del-sur-magsaysay Davao-de…" at bounding box center [367, 239] width 58 height 29
click at [451, 234] on select "Barangay Acacia Agdao Alambre Alejandra navarro (lasang) Alfonso angliongto sr.…" at bounding box center [425, 239] width 58 height 29
select select "63_73871592690"
click at [396, 225] on select "Barangay Acacia Agdao Alambre Alejandra navarro (lasang) Alfonso angliongto sr.…" at bounding box center [425, 239] width 58 height 29
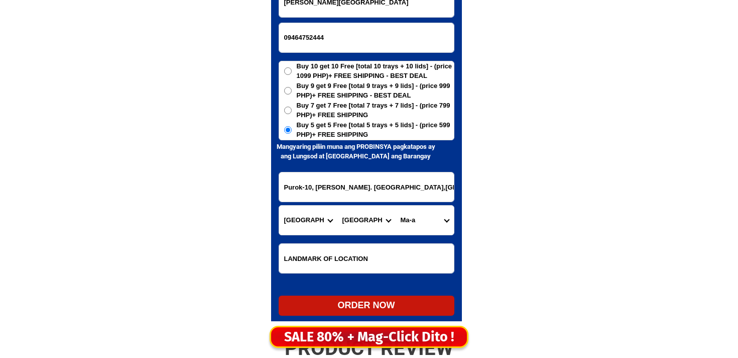
scroll to position [4943, 0]
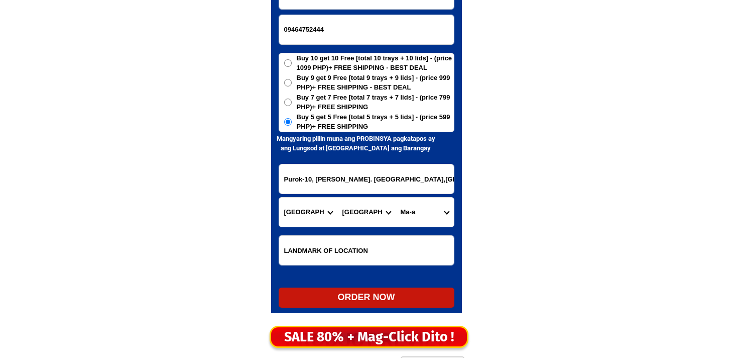
click at [334, 287] on form "Marialina R. Arambala 09464752444 ORDER NOW Purok-10, Nacilla Vill. Bugac,Maa, …" at bounding box center [367, 143] width 176 height 328
click at [339, 300] on div "ORDER NOW" at bounding box center [367, 297] width 176 height 14
radio input "true"
click at [378, 32] on input "09464752444" at bounding box center [366, 29] width 175 height 29
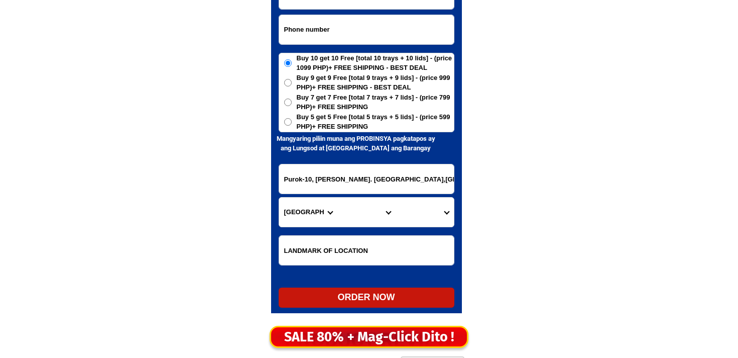
paste input "09094741409"
type input "09094741409"
click at [308, 9] on form "Marialina R. Arambala 09094741409 ORDER NOW Purok-10, Nacilla Vill. Bugac,Maa, …" at bounding box center [367, 143] width 176 height 328
paste input "Paula Garde"
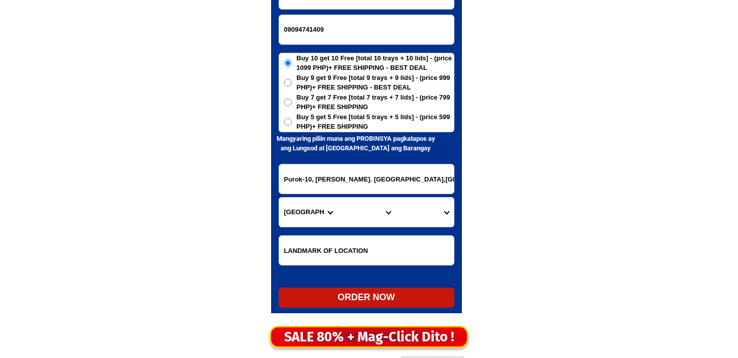
scroll to position [4933, 0]
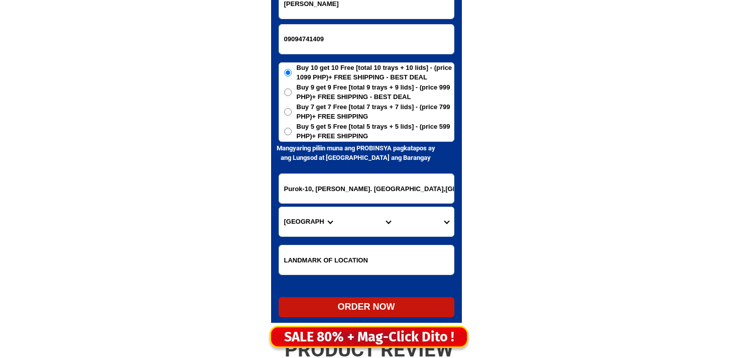
type input "Paula Garde"
click at [325, 194] on input "Purok-10, Nacilla Vill. Bugac,Maa, Davao City Besides:Azalea Subdivision, Ma-a,…" at bounding box center [366, 188] width 175 height 29
click at [300, 194] on input "Input address" at bounding box center [366, 188] width 175 height 29
paste input "Oracon sitio Casulman2 Sibunag Guimaras"
type input "Oracon sitio Casulman2 Sibunag Guimaras"
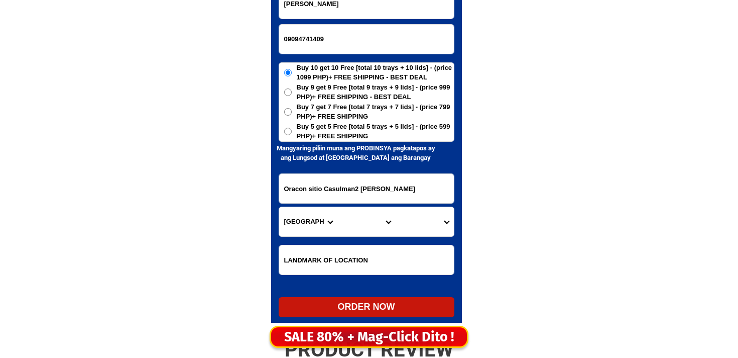
click at [302, 127] on span "Buy 5 get 5 Free [total 5 trays + 5 lids] - (price 599 PHP)+ FREE SHIPPING" at bounding box center [375, 132] width 157 height 20
click at [292, 128] on input "Buy 5 get 5 Free [total 5 trays + 5 lids] - (price 599 PHP)+ FREE SHIPPING" at bounding box center [288, 132] width 8 height 8
radio input "true"
click at [298, 208] on select "Province [GEOGRAPHIC_DATA] [GEOGRAPHIC_DATA] [GEOGRAPHIC_DATA] [GEOGRAPHIC_DATA…" at bounding box center [308, 221] width 58 height 29
select select "63_428"
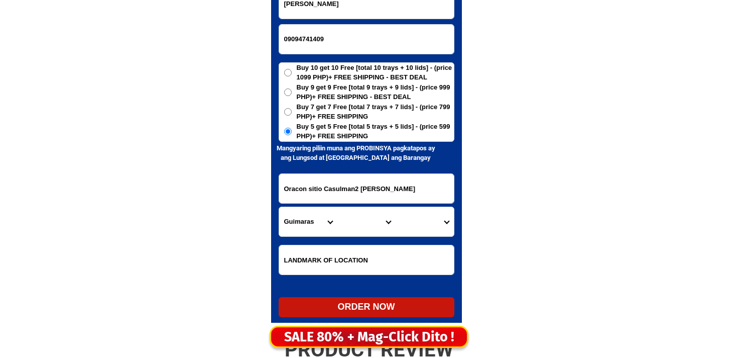
click at [279, 207] on select "Province [GEOGRAPHIC_DATA] [GEOGRAPHIC_DATA] [GEOGRAPHIC_DATA] [GEOGRAPHIC_DATA…" at bounding box center [308, 221] width 58 height 29
click at [358, 226] on select "City Guimaras-buenavista Jordan Nueva-valencia San-lorenzo Sibunag" at bounding box center [367, 221] width 58 height 29
select select "63_4287148"
click at [338, 207] on select "City Guimaras-buenavista Jordan Nueva-valencia San-lorenzo Sibunag" at bounding box center [367, 221] width 58 height 29
click at [423, 221] on select "Barangay Alegria Ayangan Bubog Concordia Concordia norte Dasal Inampologan Maab…" at bounding box center [425, 221] width 58 height 29
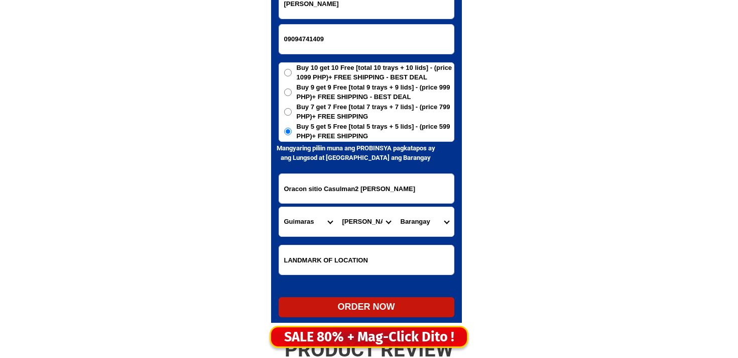
select select "63_428714827760"
click at [396, 207] on select "Barangay Alegria Ayangan Bubog Concordia Concordia norte Dasal Inampologan Maab…" at bounding box center [425, 221] width 58 height 29
click at [422, 224] on select "Barangay Alegria Ayangan Bubog Concordia Concordia norte Dasal Inampologan Maab…" at bounding box center [425, 221] width 58 height 29
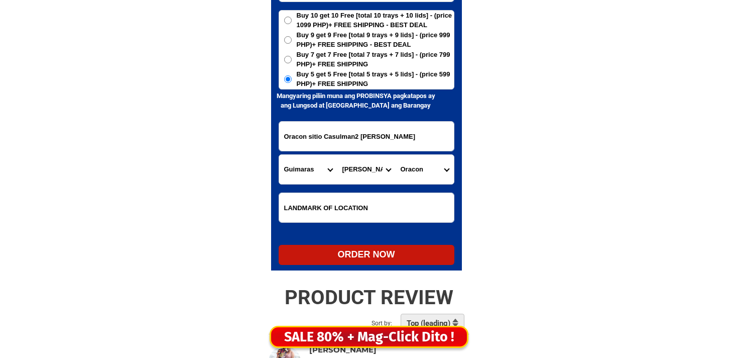
scroll to position [4987, 0]
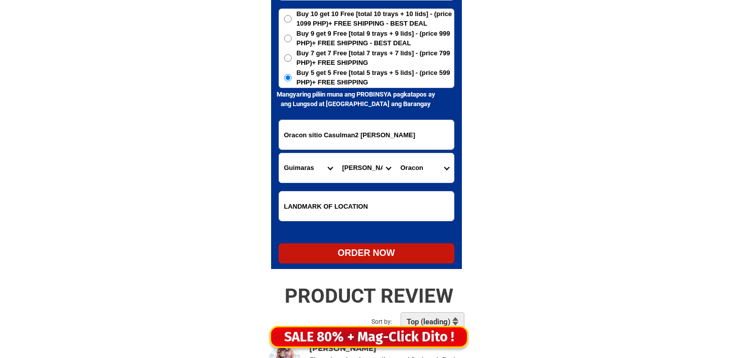
click at [354, 248] on div "ORDER NOW" at bounding box center [367, 253] width 176 height 14
radio input "true"
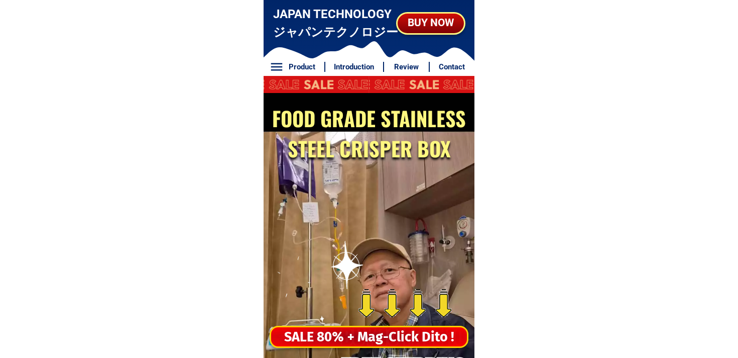
click at [345, 326] on div "SALE 80% + Mag-Click Dito !" at bounding box center [369, 336] width 196 height 21
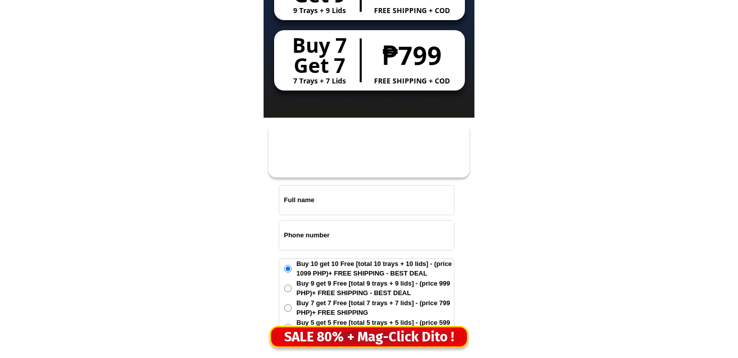
scroll to position [4852, 0]
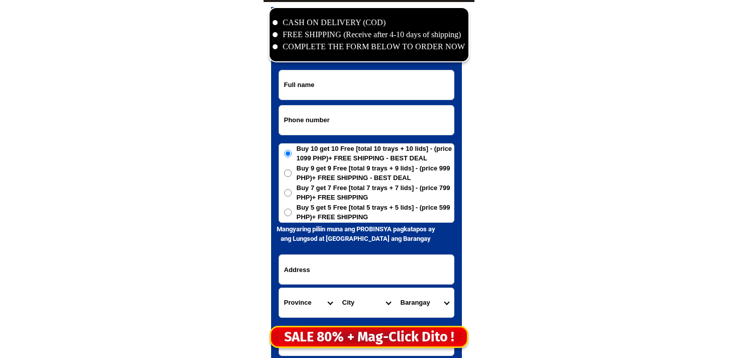
click at [306, 118] on input "Input phone_number" at bounding box center [366, 119] width 175 height 29
paste input "O9707959093"
click at [287, 118] on input "O9707959093" at bounding box center [366, 119] width 175 height 29
type input "09707959093"
click at [287, 67] on div at bounding box center [366, 205] width 191 height 396
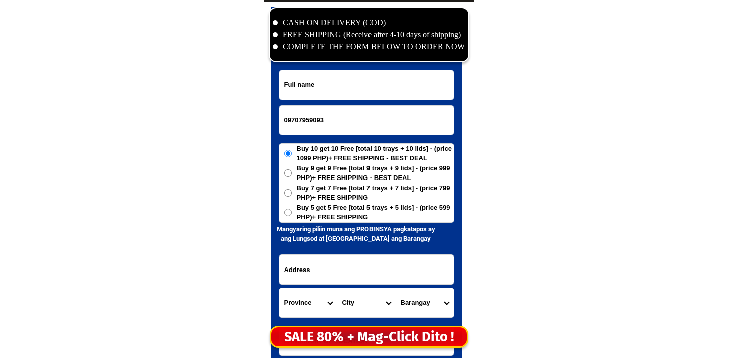
click at [290, 77] on input "Input full_name" at bounding box center [366, 84] width 175 height 29
paste input "Julita Gacosta"
type input "Julita Gacosta"
click at [365, 281] on input "Input address" at bounding box center [366, 269] width 175 height 29
paste input "Baranggay Sto.Domingo Kananga Leyte Philippines, Lungsod Kananga Leyte"
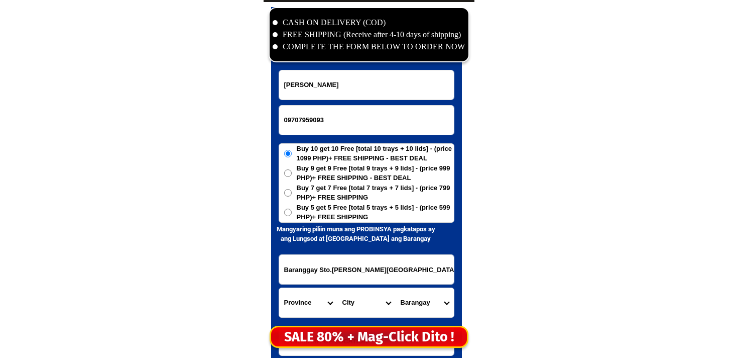
scroll to position [0, 76]
type input "Baranggay Sto.Domingo Kananga Leyte Philippines, Lungsod Kananga Leyte"
click at [304, 221] on span "Buy 5 get 5 Free [total 5 trays + 5 lids] - (price 599 PHP)+ FREE SHIPPING" at bounding box center [375, 212] width 157 height 20
click at [292, 216] on input "Buy 5 get 5 Free [total 5 trays + 5 lids] - (price 599 PHP)+ FREE SHIPPING" at bounding box center [288, 212] width 8 height 8
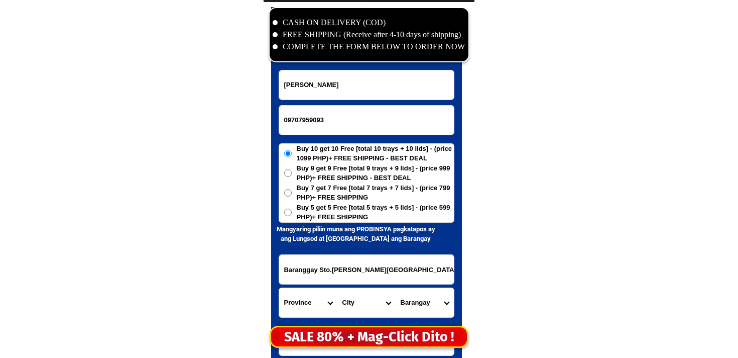
radio input "true"
click at [309, 296] on select "Province [GEOGRAPHIC_DATA] [GEOGRAPHIC_DATA] [GEOGRAPHIC_DATA] [GEOGRAPHIC_DATA…" at bounding box center [308, 302] width 58 height 29
select select "63_199"
click at [279, 288] on select "Province [GEOGRAPHIC_DATA] [GEOGRAPHIC_DATA] [GEOGRAPHIC_DATA] [GEOGRAPHIC_DATA…" at bounding box center [308, 302] width 58 height 29
click at [361, 286] on form "Julita Gacosta 09707959093 ORDER NOW Baranggay Sto.Domingo Kananga Leyte Philip…" at bounding box center [367, 234] width 176 height 328
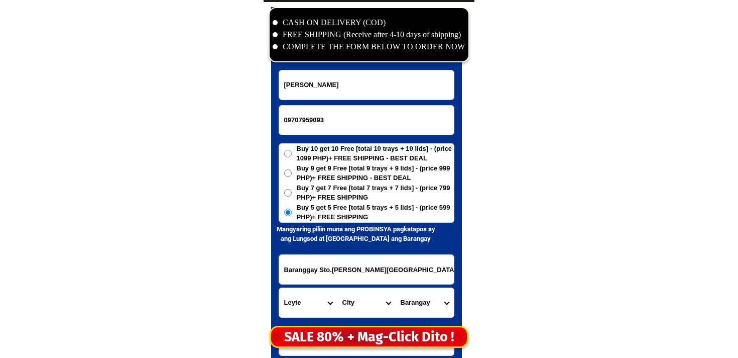
click at [361, 293] on select "City Abuyog Alangalang Albuera Babatngon Barugo Baybay-city Burauen Calubian Ca…" at bounding box center [367, 302] width 58 height 29
select select "63_199727"
click at [338, 288] on select "City Abuyog Alangalang Albuera Babatngon Barugo Baybay-city Burauen Calubian Ca…" at bounding box center [367, 302] width 58 height 29
click at [418, 304] on select "Barangay Aguiting Cacao Hiluctogan Kawayan Libertad Libongao Lim-ao Lonoy Mahaw…" at bounding box center [425, 302] width 58 height 29
select select "63_1997278434"
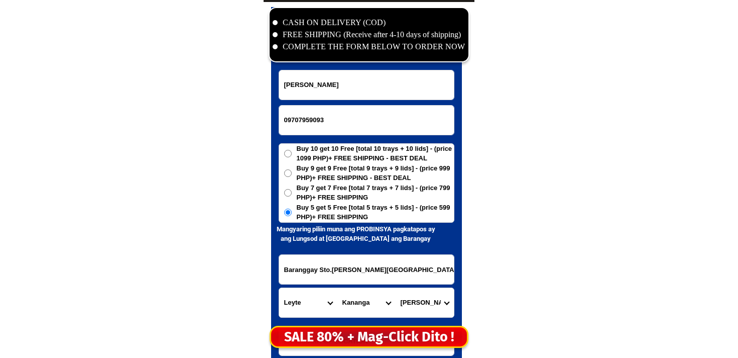
click at [396, 288] on select "Barangay Aguiting Cacao Hiluctogan Kawayan Libertad Libongao Lim-ao Lonoy Mahaw…" at bounding box center [425, 302] width 58 height 29
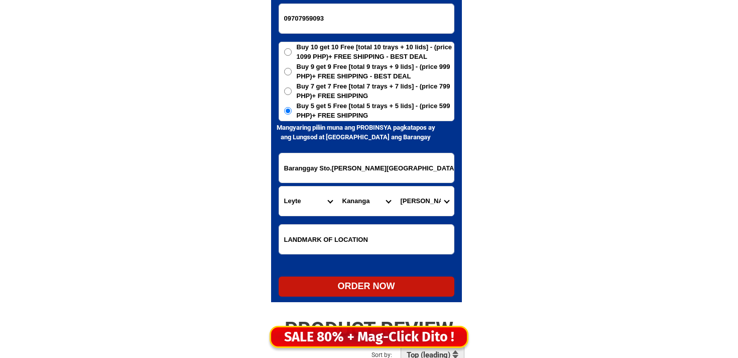
scroll to position [4968, 0]
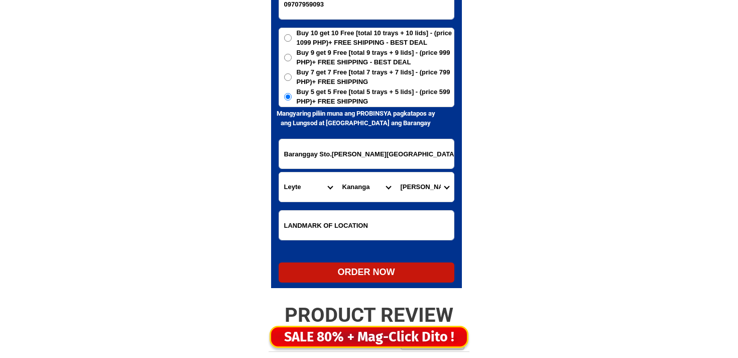
click at [377, 273] on div "ORDER NOW" at bounding box center [367, 272] width 176 height 14
radio input "true"
